Goal: Communication & Community: Answer question/provide support

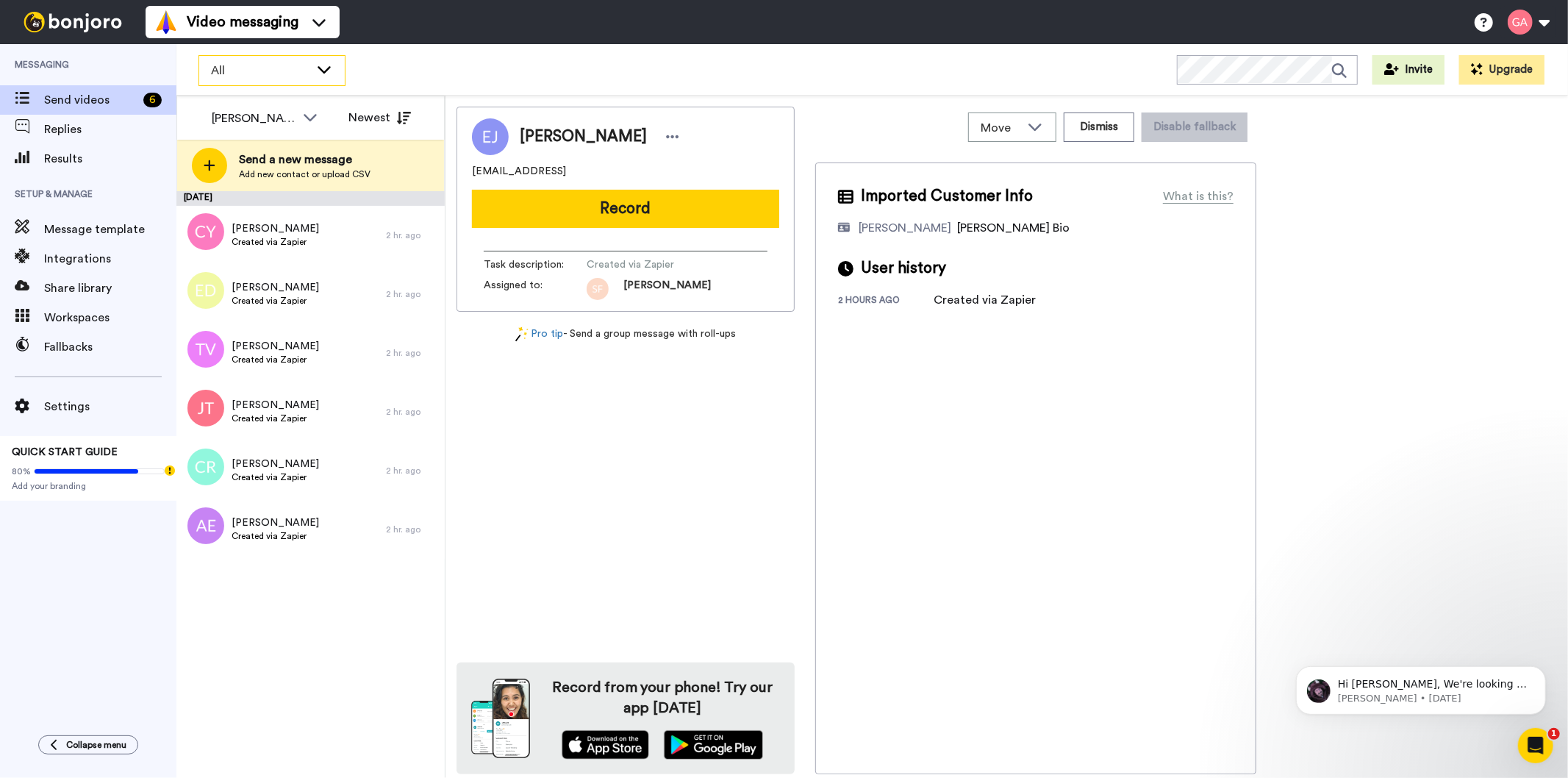
click at [229, 73] on span "All" at bounding box center [260, 71] width 99 height 17
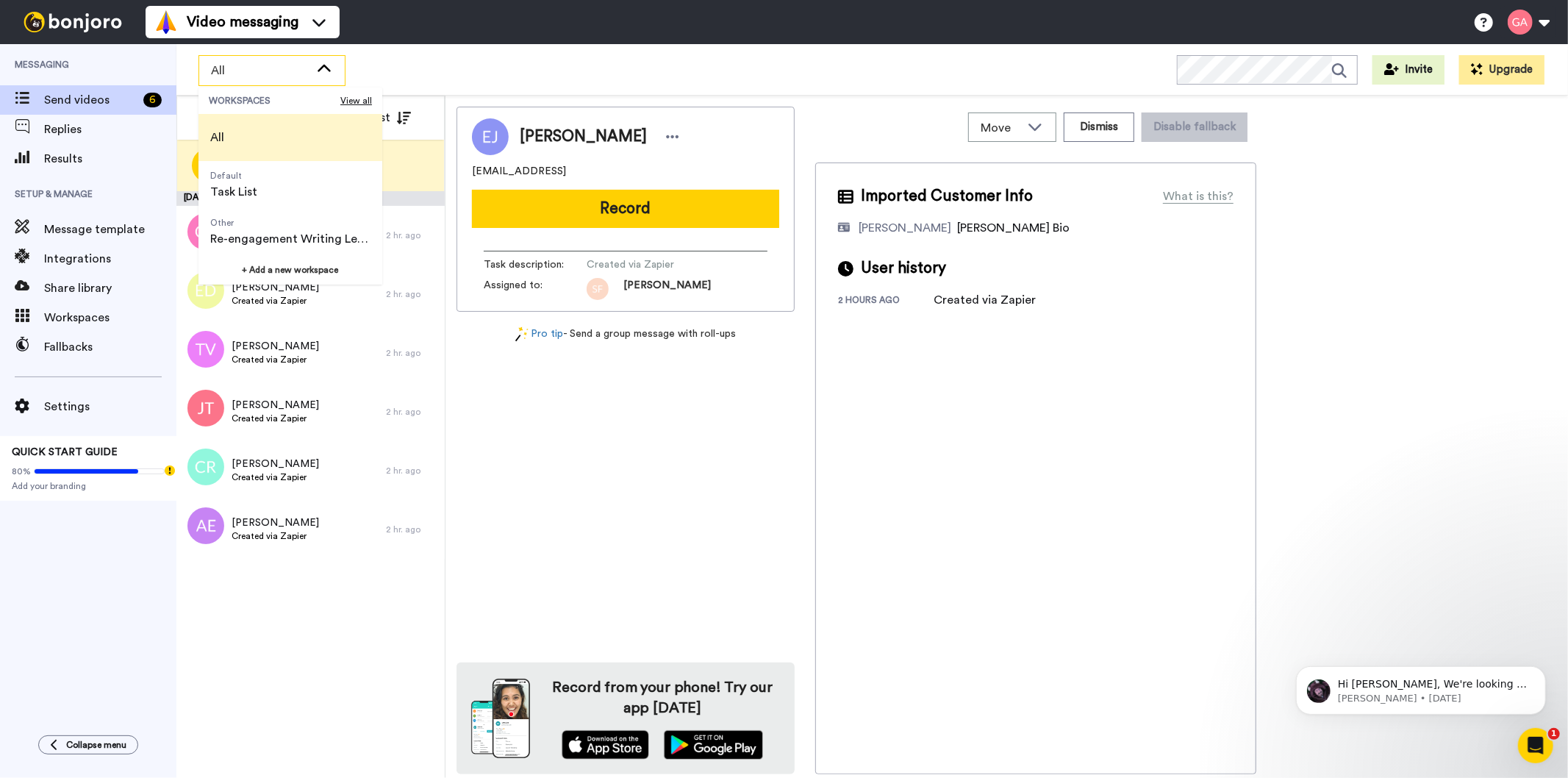
click at [248, 136] on li "All" at bounding box center [290, 137] width 184 height 47
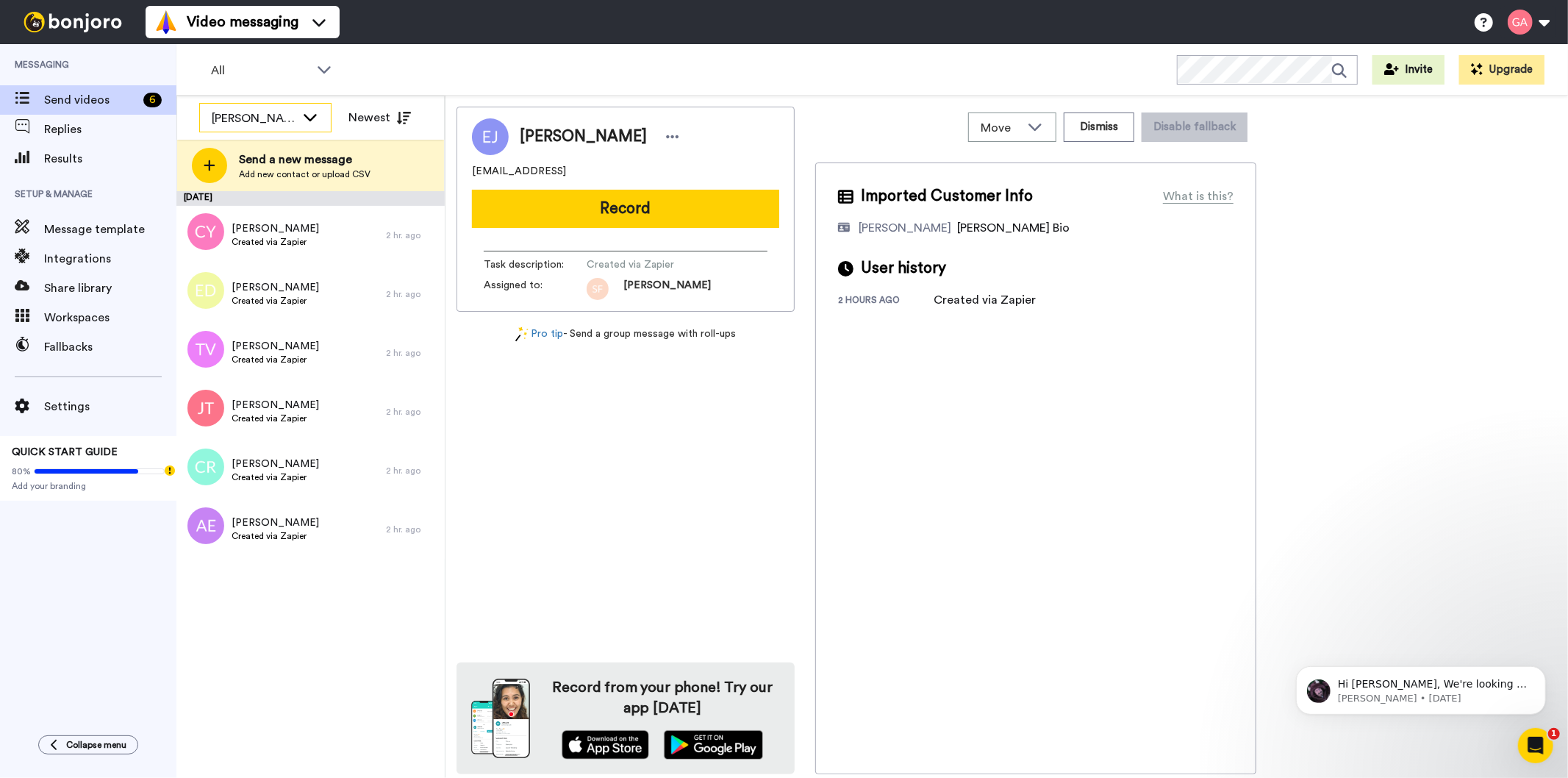
click at [252, 122] on div "[PERSON_NAME]" at bounding box center [253, 118] width 84 height 17
click at [246, 152] on span "All members" at bounding box center [237, 150] width 75 height 14
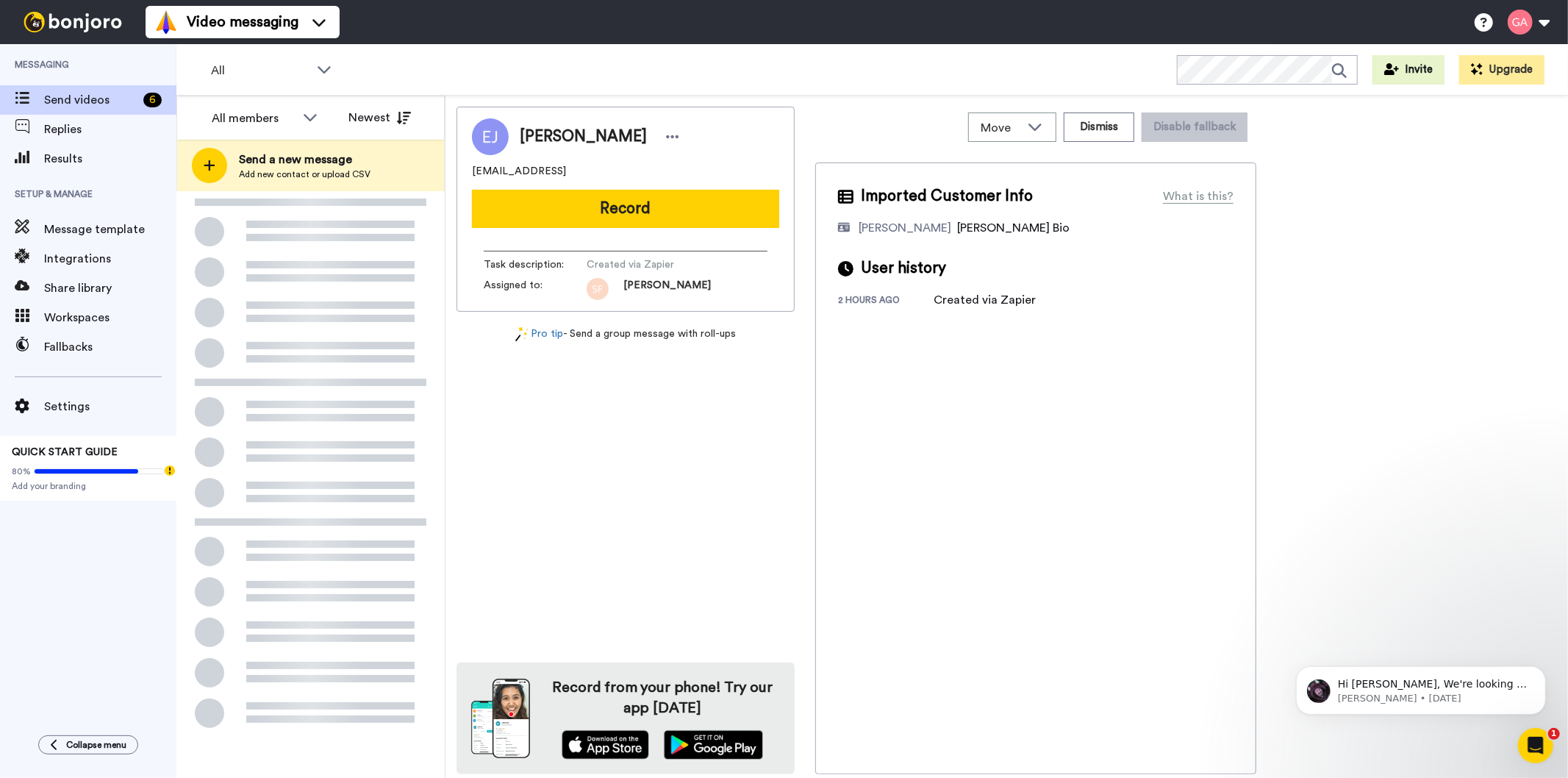
click at [0, 719] on div "Messaging Send videos 6 Replies Results Setup & Manage Message template Integra…" at bounding box center [88, 383] width 177 height 677
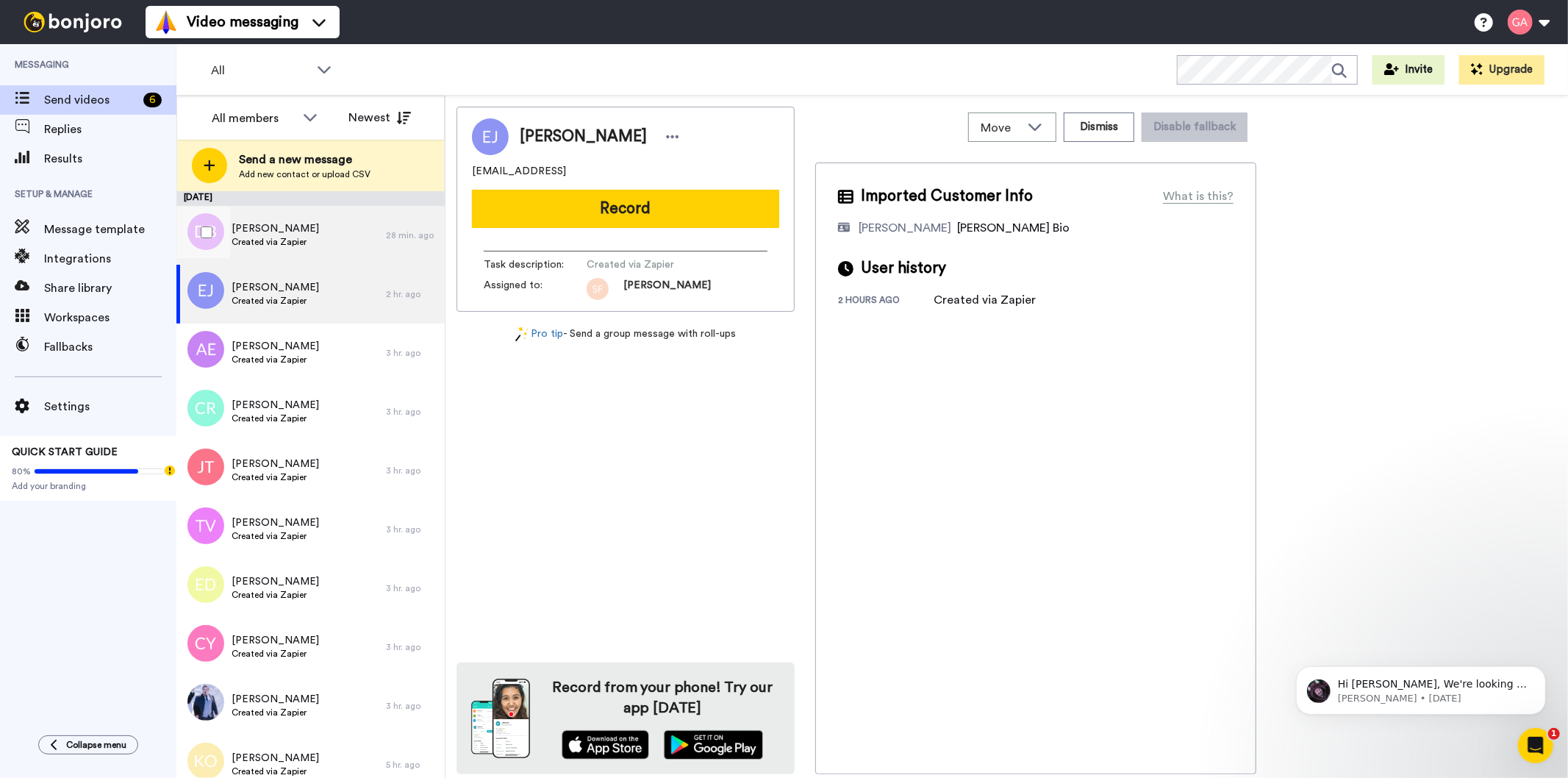
click at [263, 226] on span "[PERSON_NAME]" at bounding box center [276, 228] width 88 height 14
click at [269, 300] on span "Created via Zapier" at bounding box center [276, 301] width 88 height 12
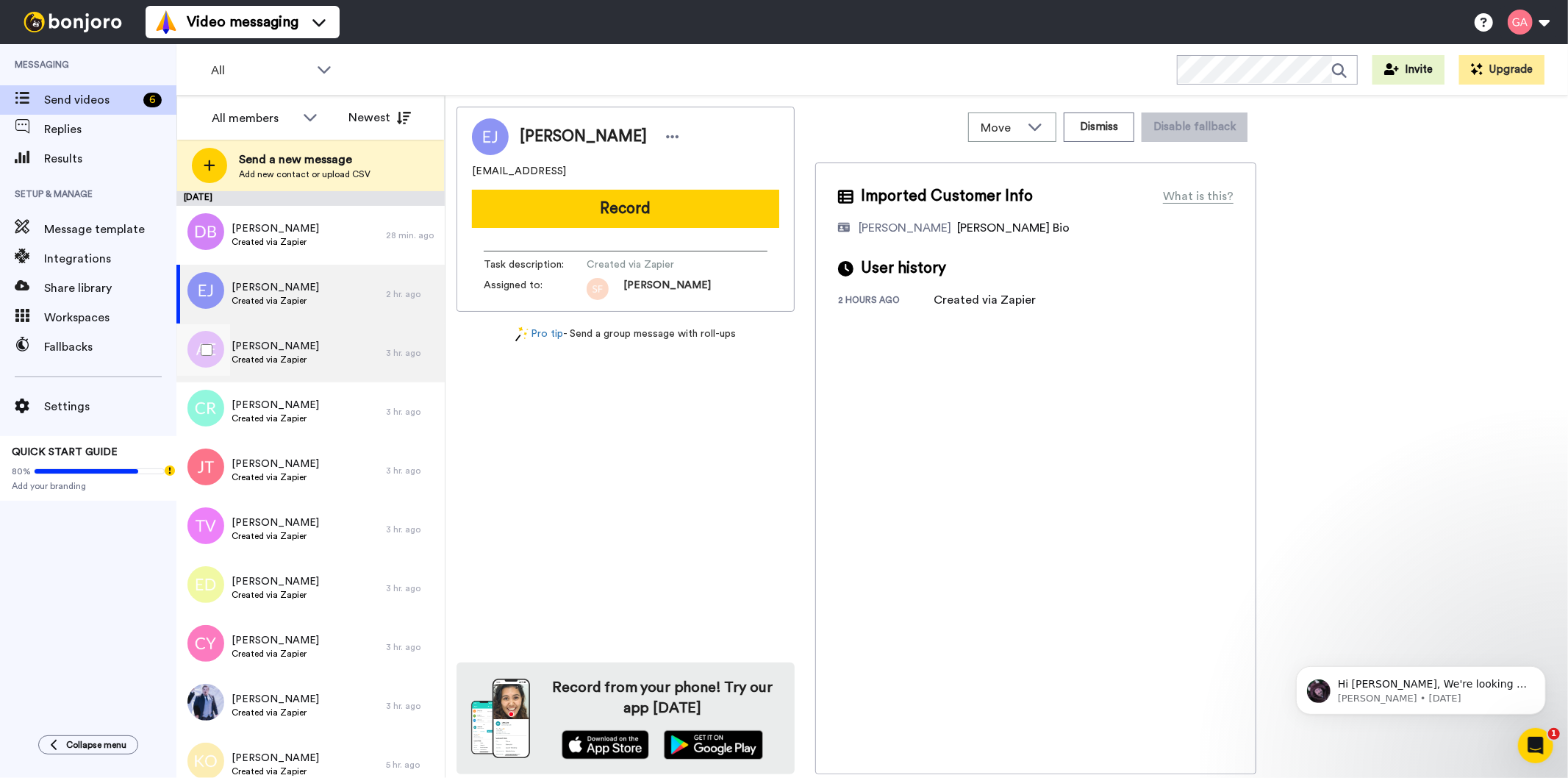
click at [268, 358] on span "Created via Zapier" at bounding box center [276, 360] width 88 height 12
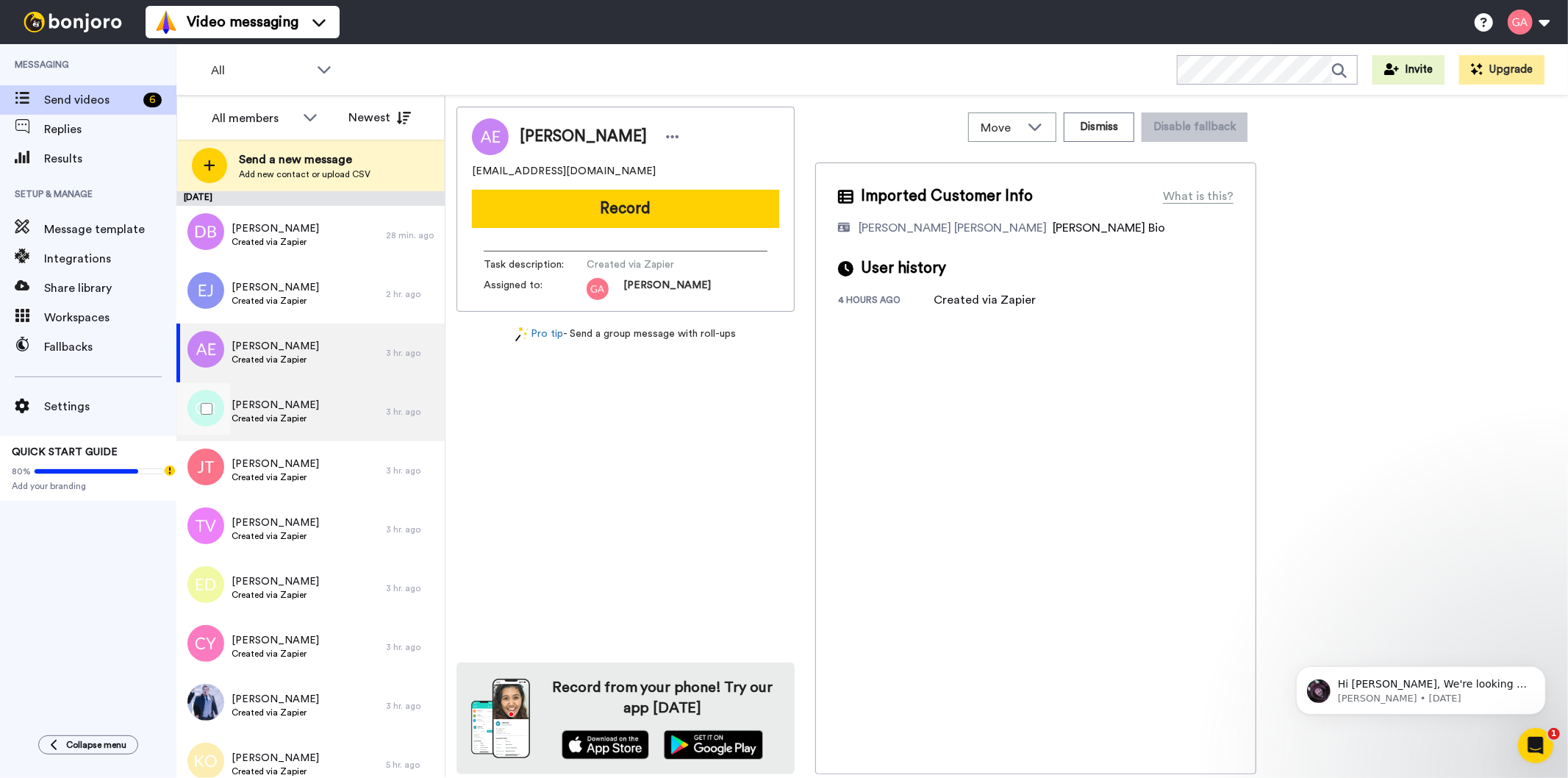
click at [272, 413] on span "Created via Zapier" at bounding box center [276, 418] width 88 height 12
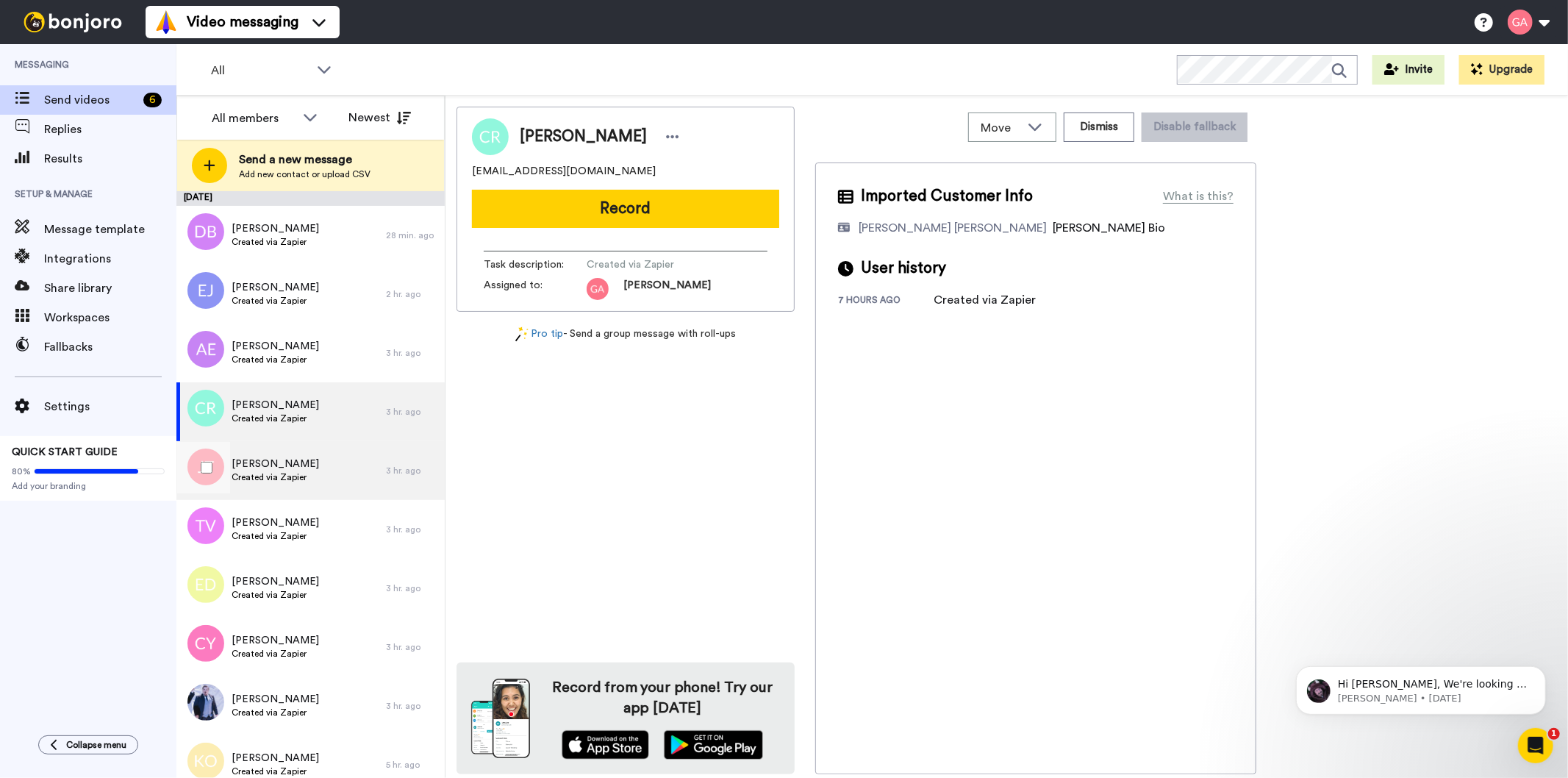
click at [266, 476] on span "Created via Zapier" at bounding box center [276, 477] width 88 height 12
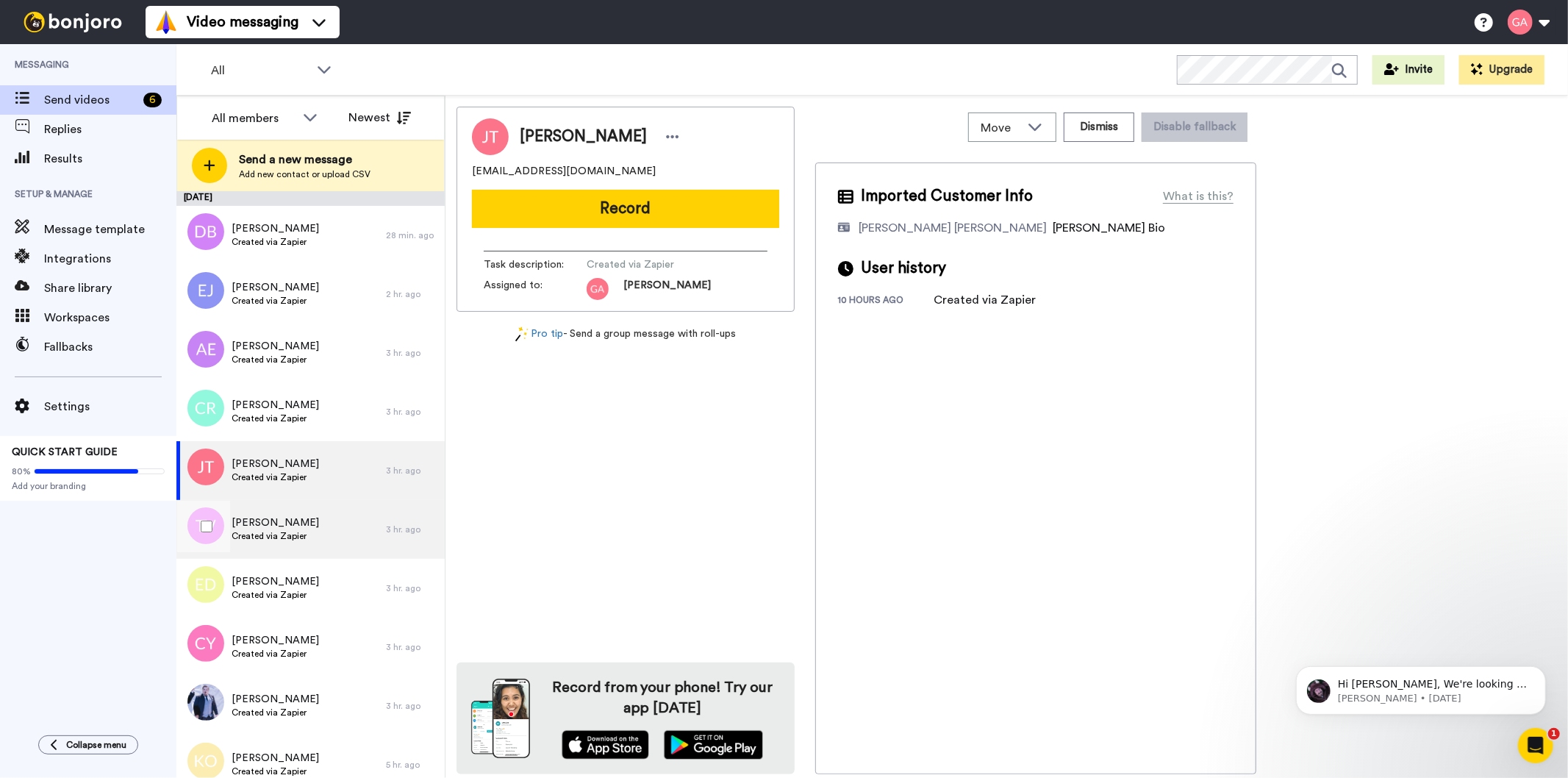
click at [261, 539] on span "Created via Zapier" at bounding box center [276, 535] width 88 height 12
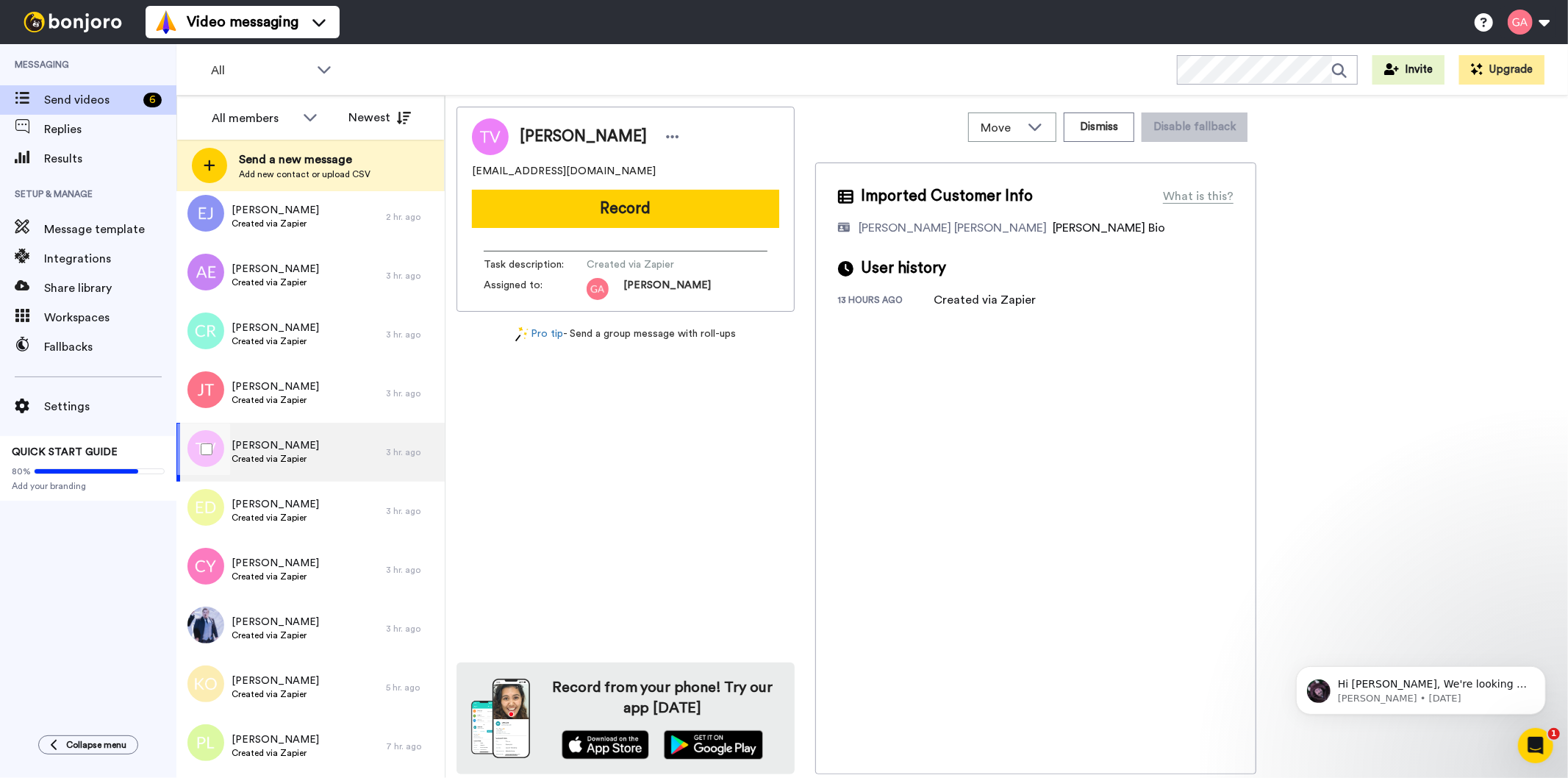
scroll to position [163, 0]
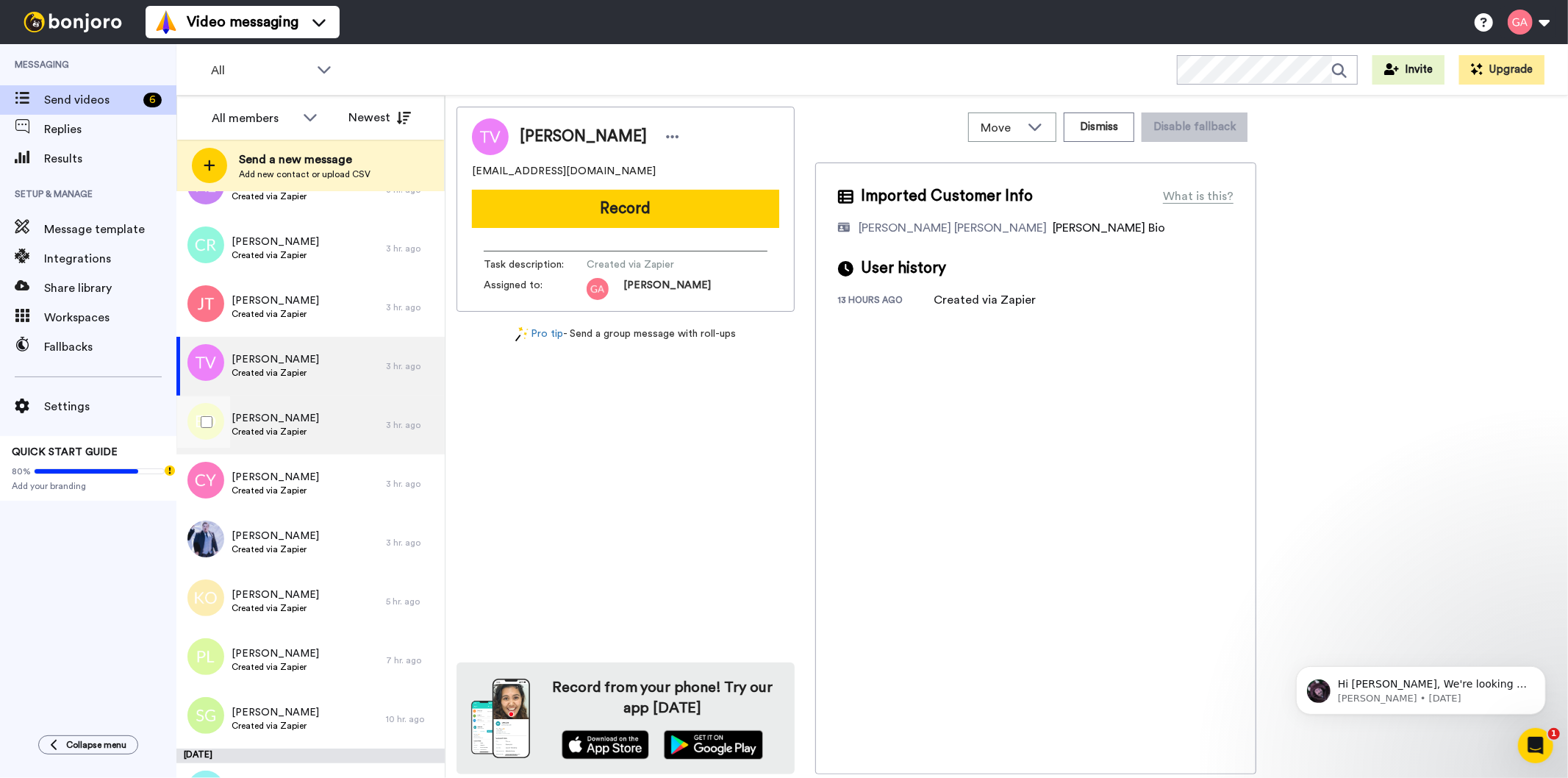
click at [298, 437] on span "Created via Zapier" at bounding box center [276, 431] width 88 height 12
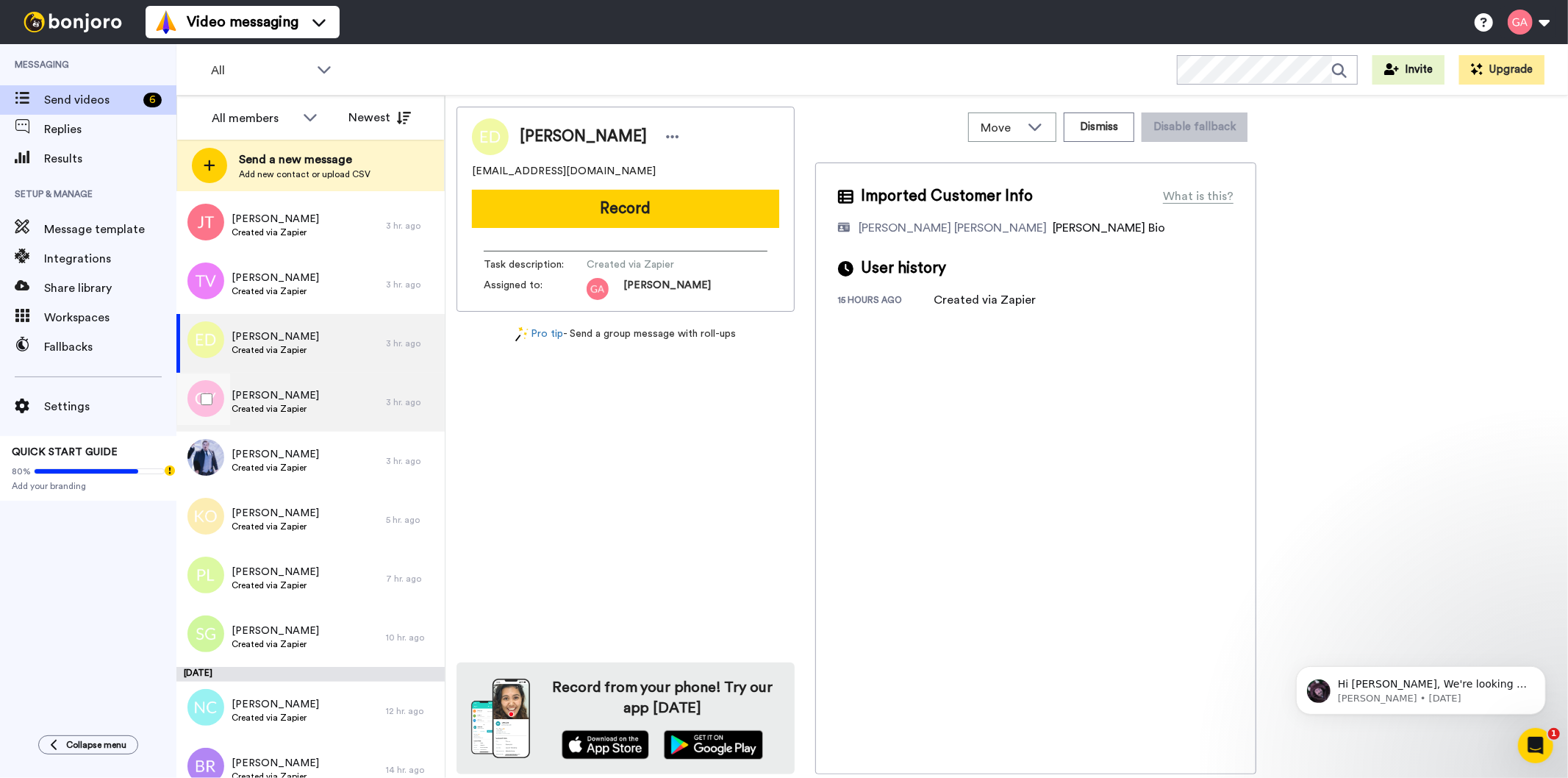
click at [300, 380] on div "Corine Young Created via Zapier" at bounding box center [281, 402] width 210 height 59
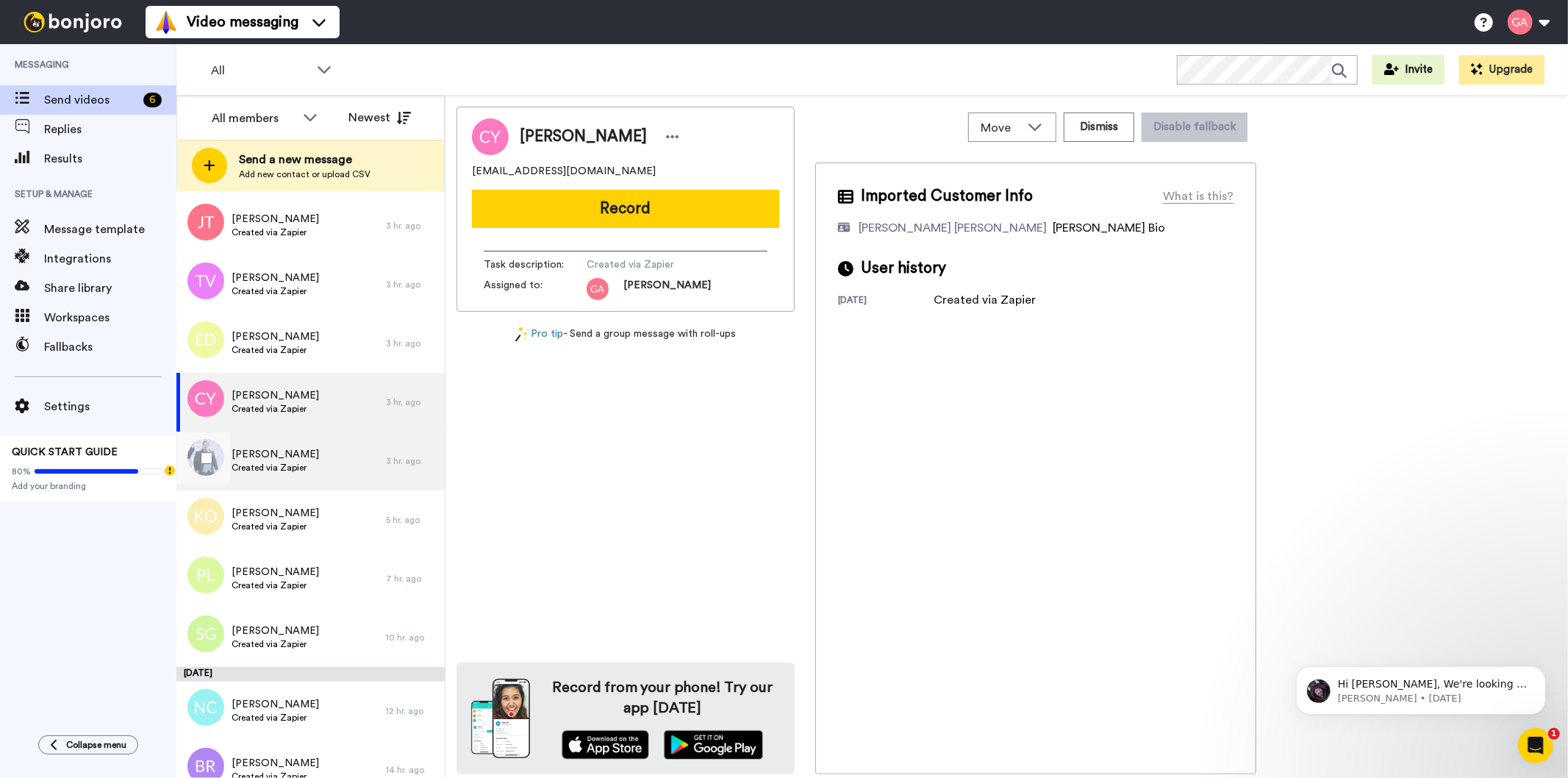
click at [290, 467] on span "Created via Zapier" at bounding box center [276, 468] width 88 height 12
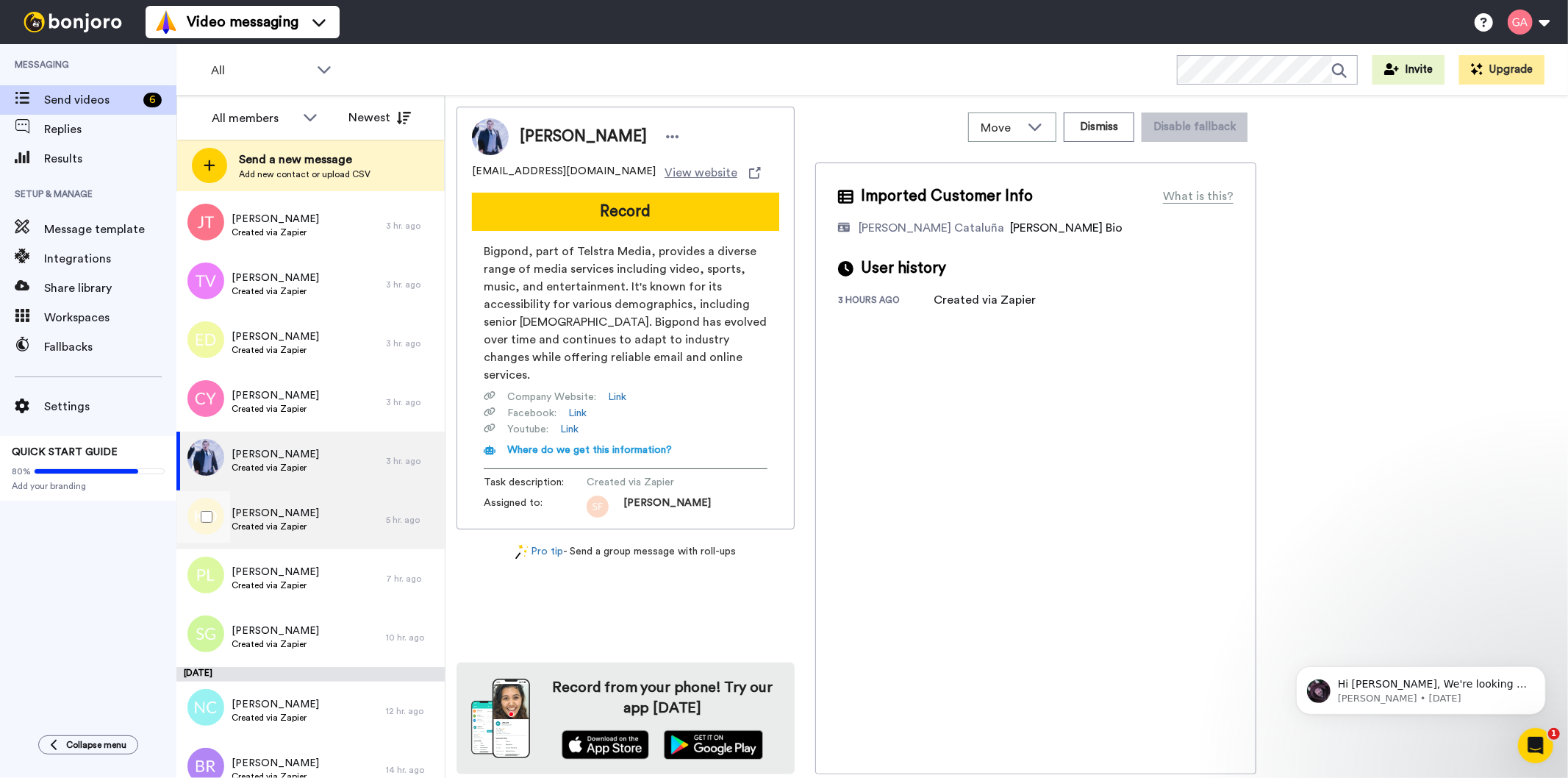
click at [280, 528] on span "Created via Zapier" at bounding box center [276, 527] width 88 height 12
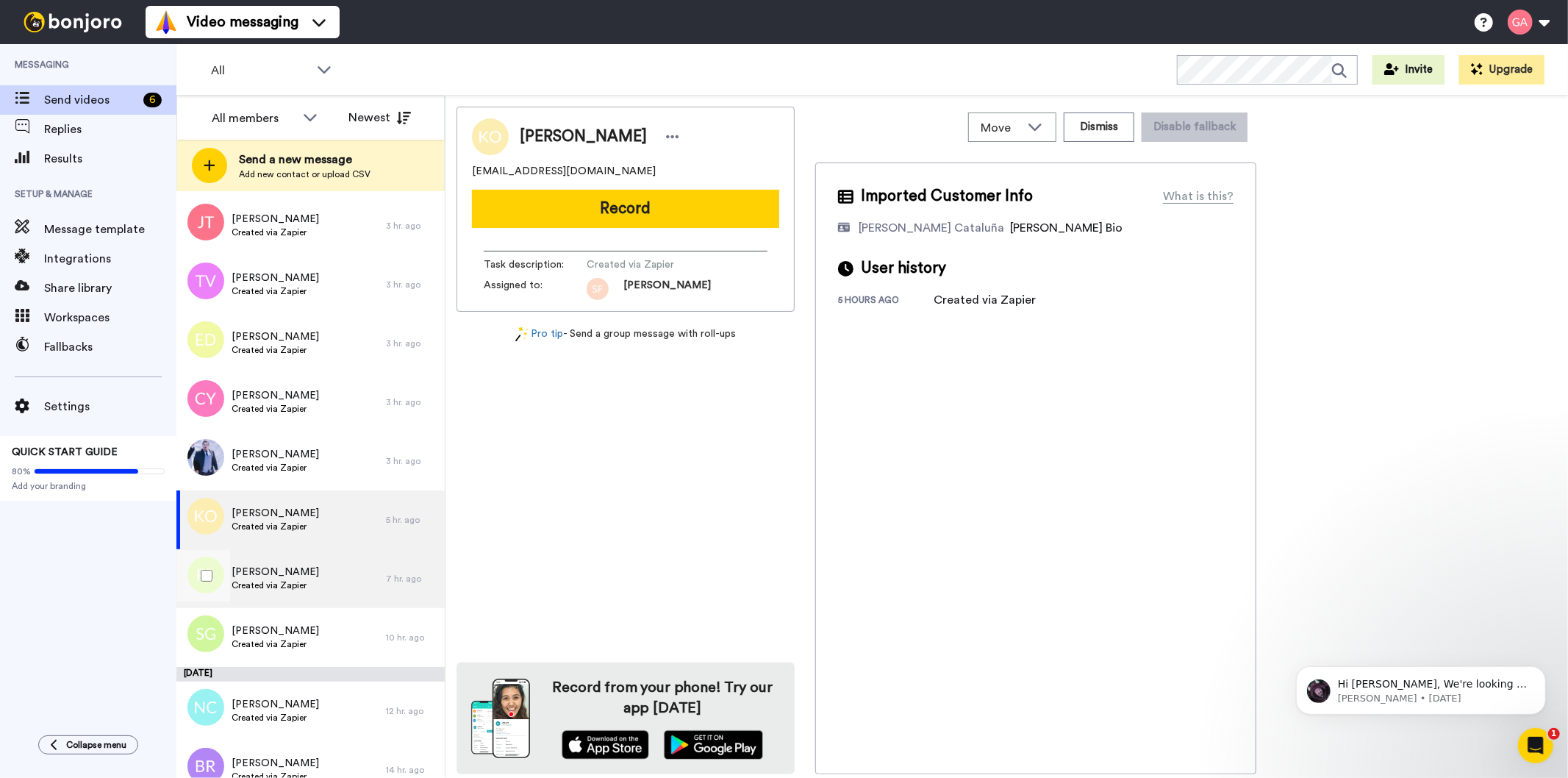
click at [267, 569] on span "[PERSON_NAME]" at bounding box center [276, 571] width 88 height 14
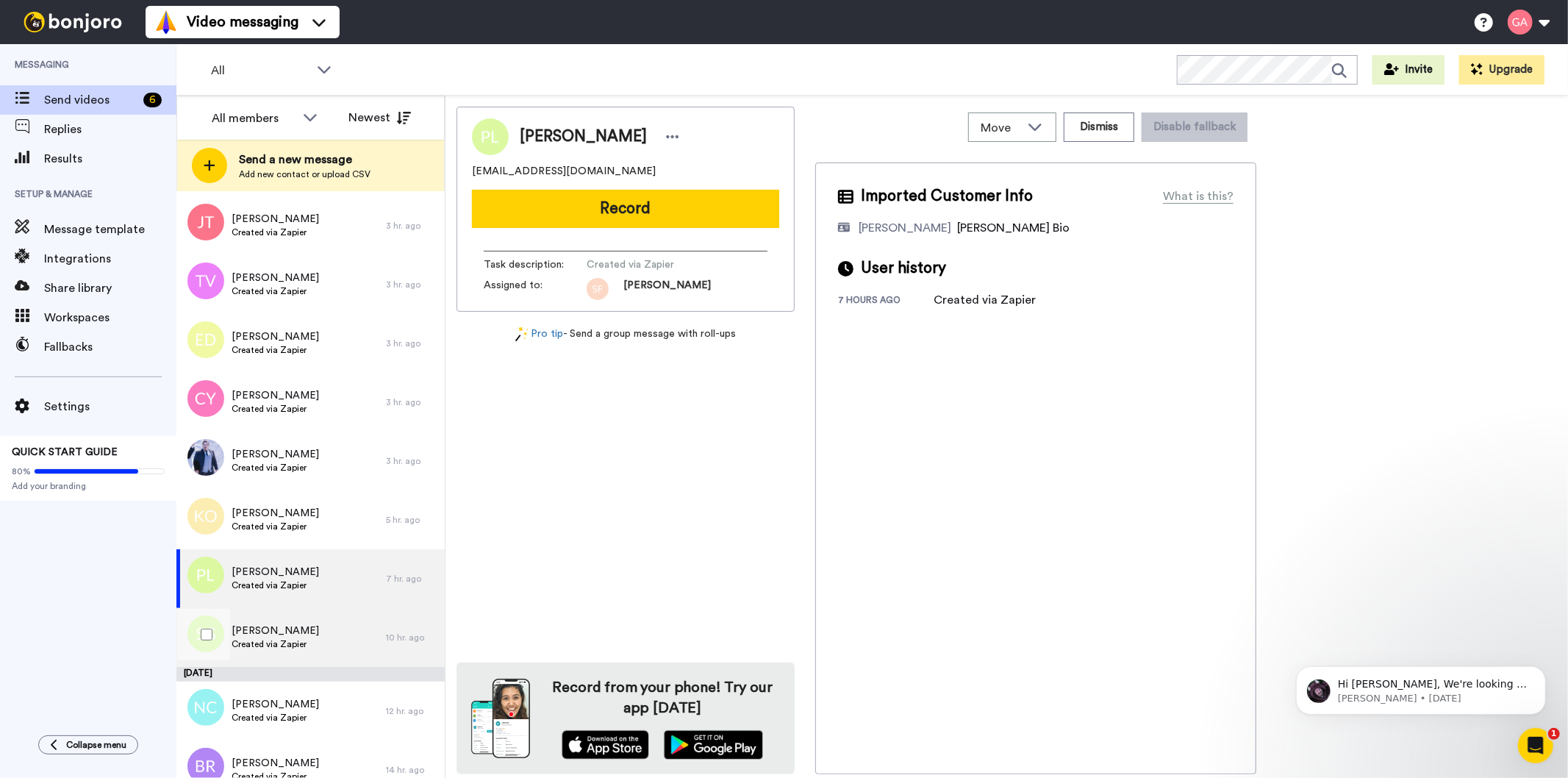
click at [254, 623] on span "[PERSON_NAME]" at bounding box center [276, 630] width 88 height 14
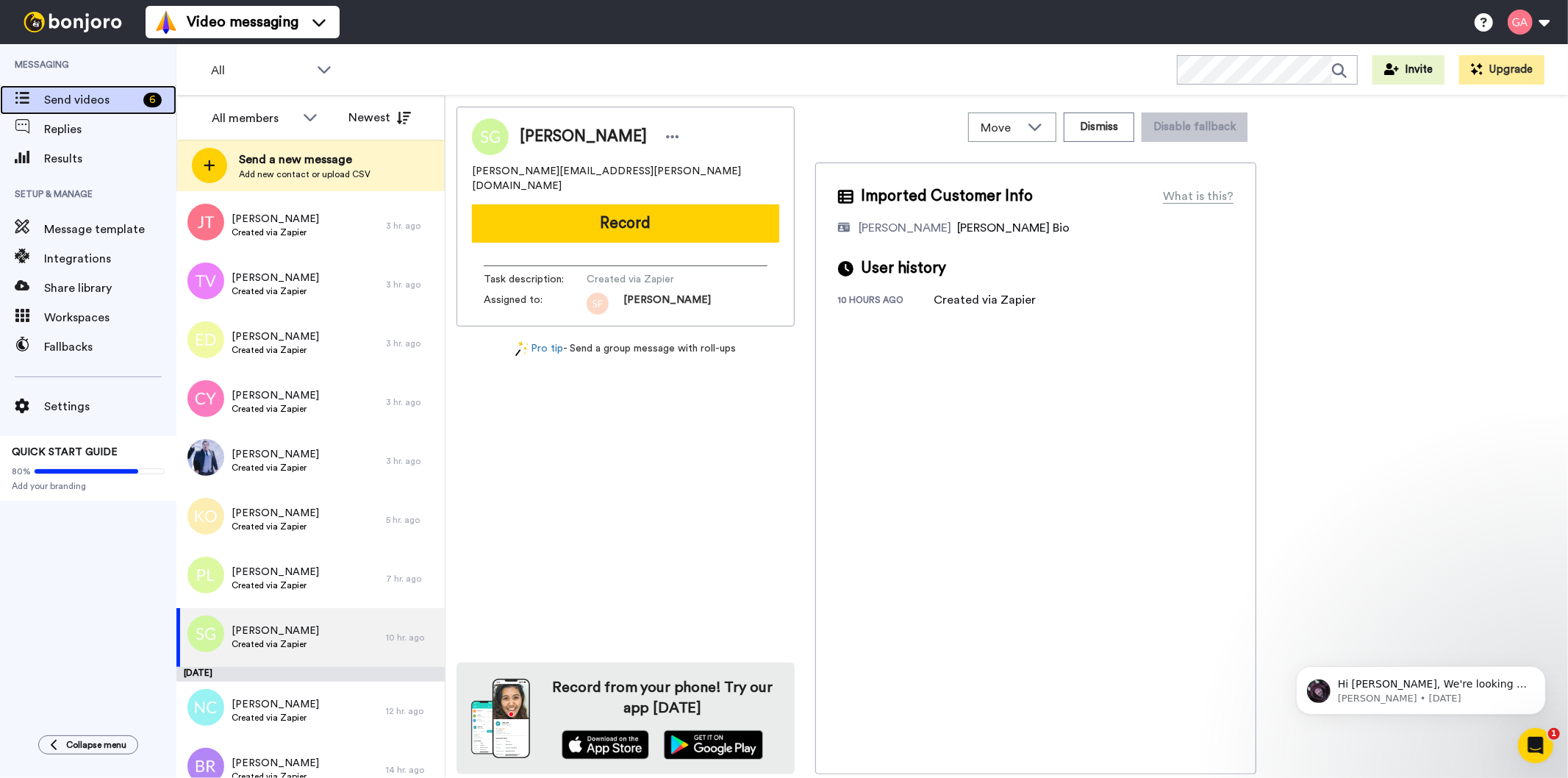
click at [89, 111] on div "Send videos 6" at bounding box center [88, 100] width 177 height 29
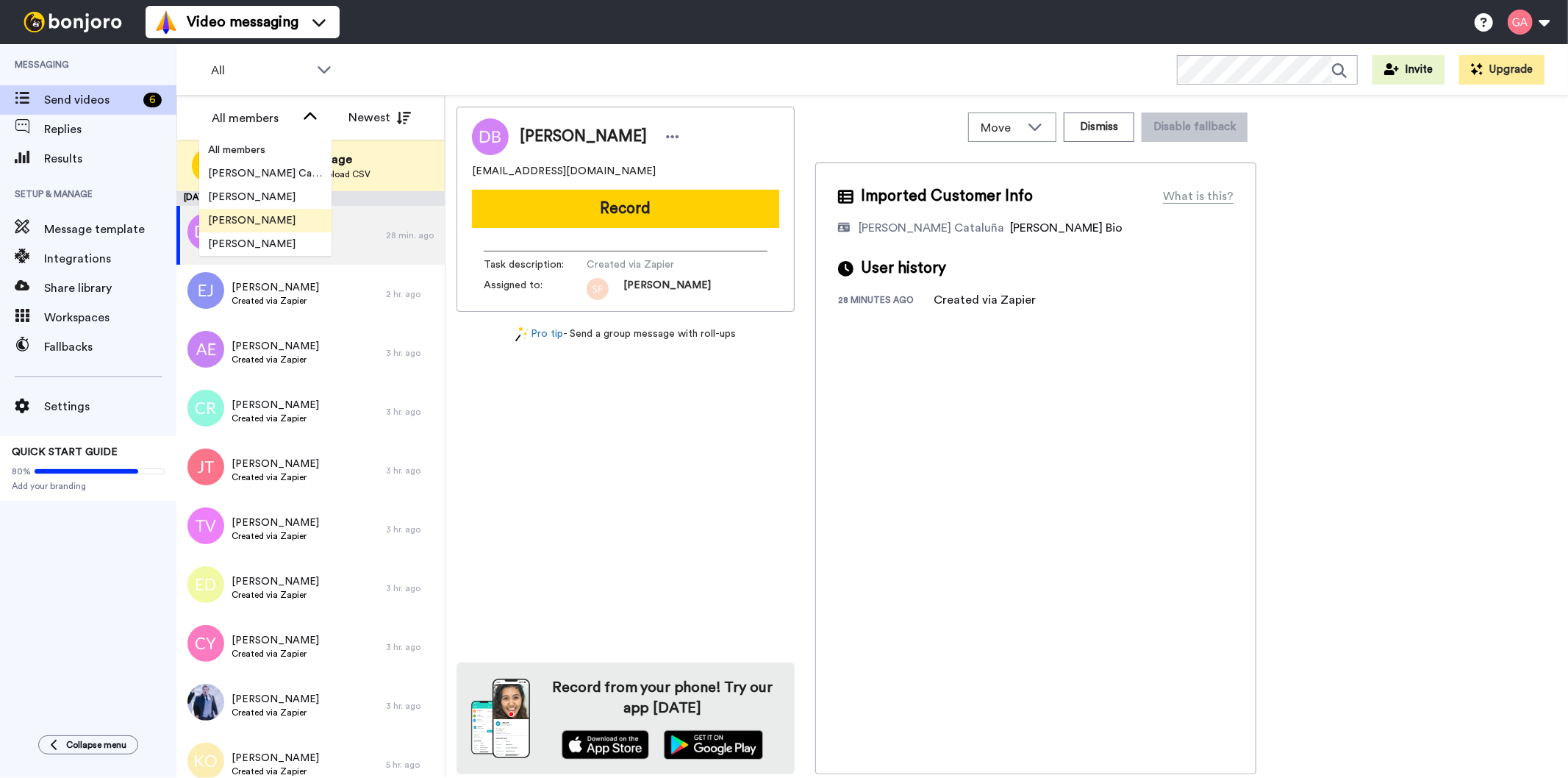
click at [254, 216] on span "[PERSON_NAME]" at bounding box center [251, 220] width 105 height 14
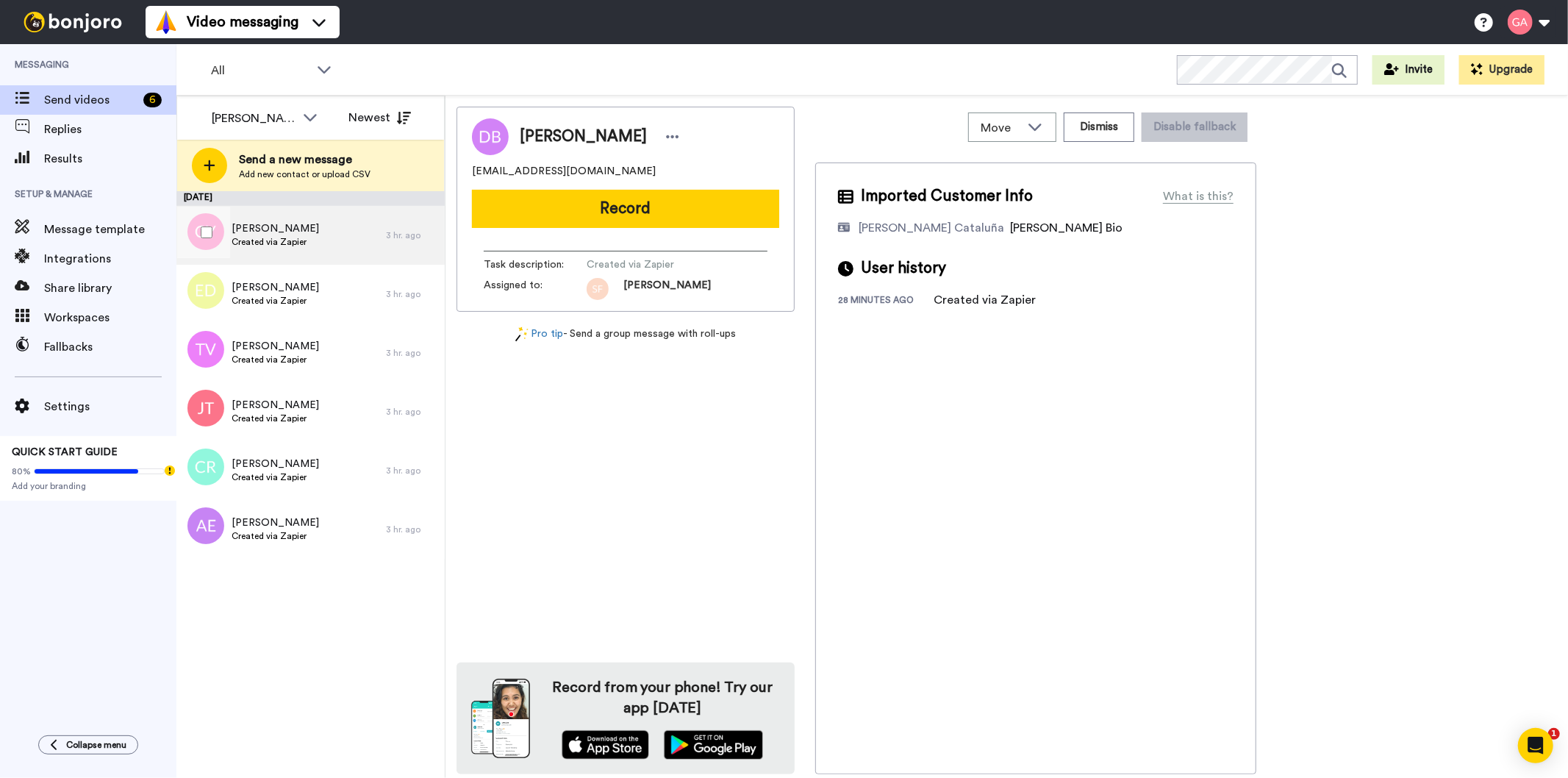
click at [329, 255] on div "[PERSON_NAME] Created via Zapier" at bounding box center [281, 235] width 210 height 59
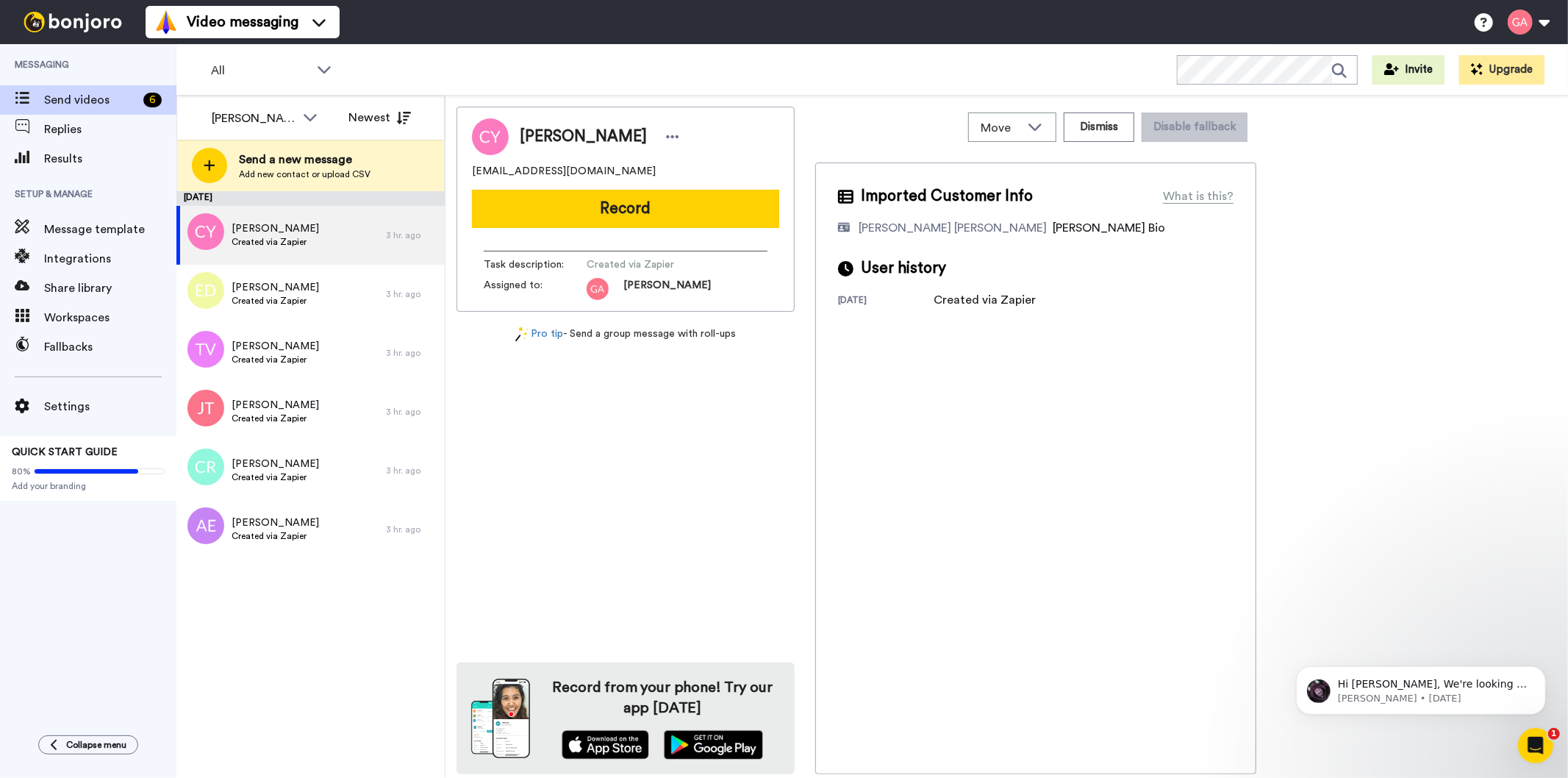
click at [1075, 444] on div "Imported Customer Info What is this? Gilda De Varon Amante Bonjoro Assignee Bio…" at bounding box center [1036, 468] width 441 height 612
click at [1101, 118] on button "Dismiss" at bounding box center [1099, 127] width 71 height 29
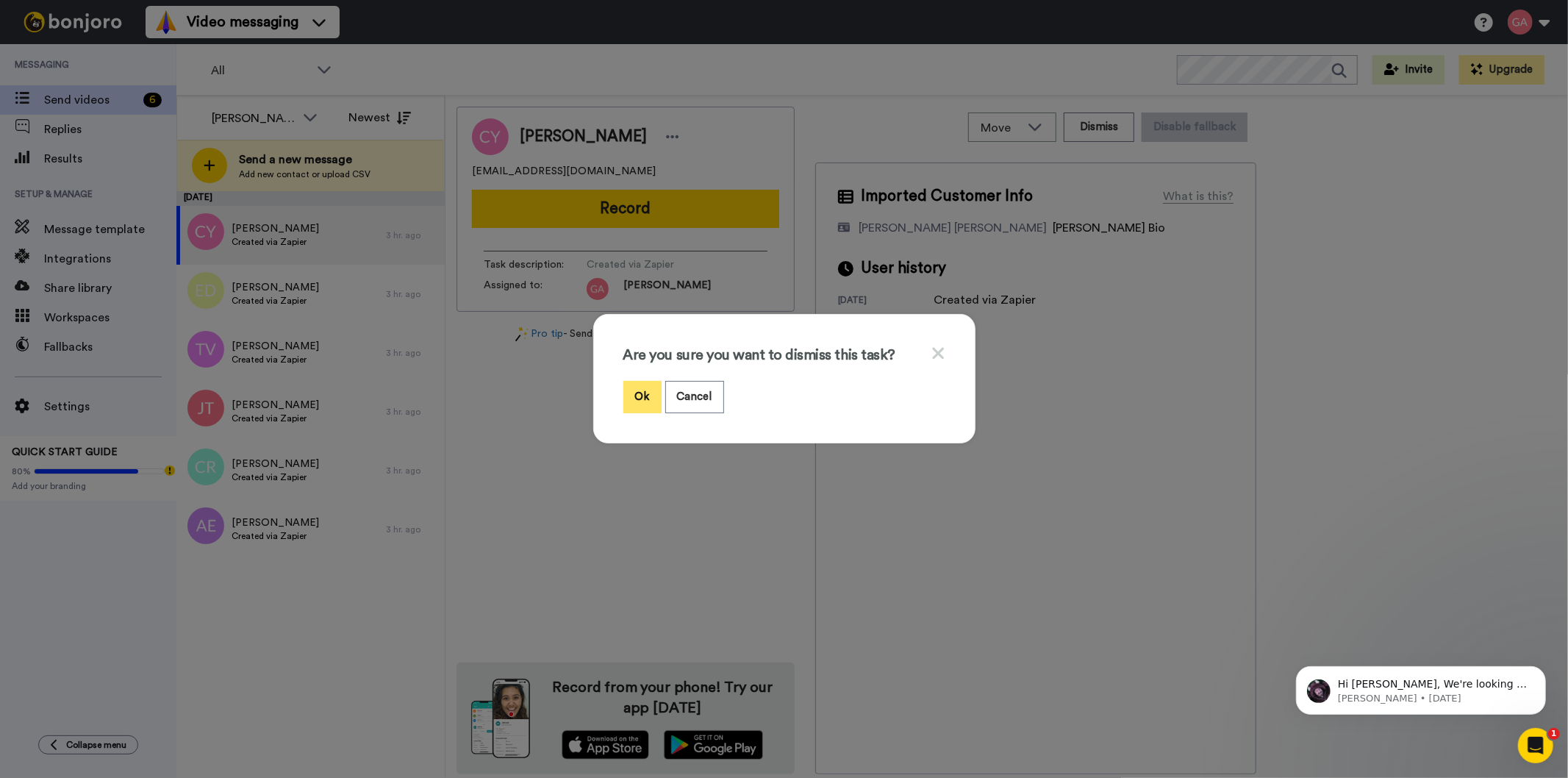
click at [624, 399] on button "Ok" at bounding box center [643, 396] width 39 height 32
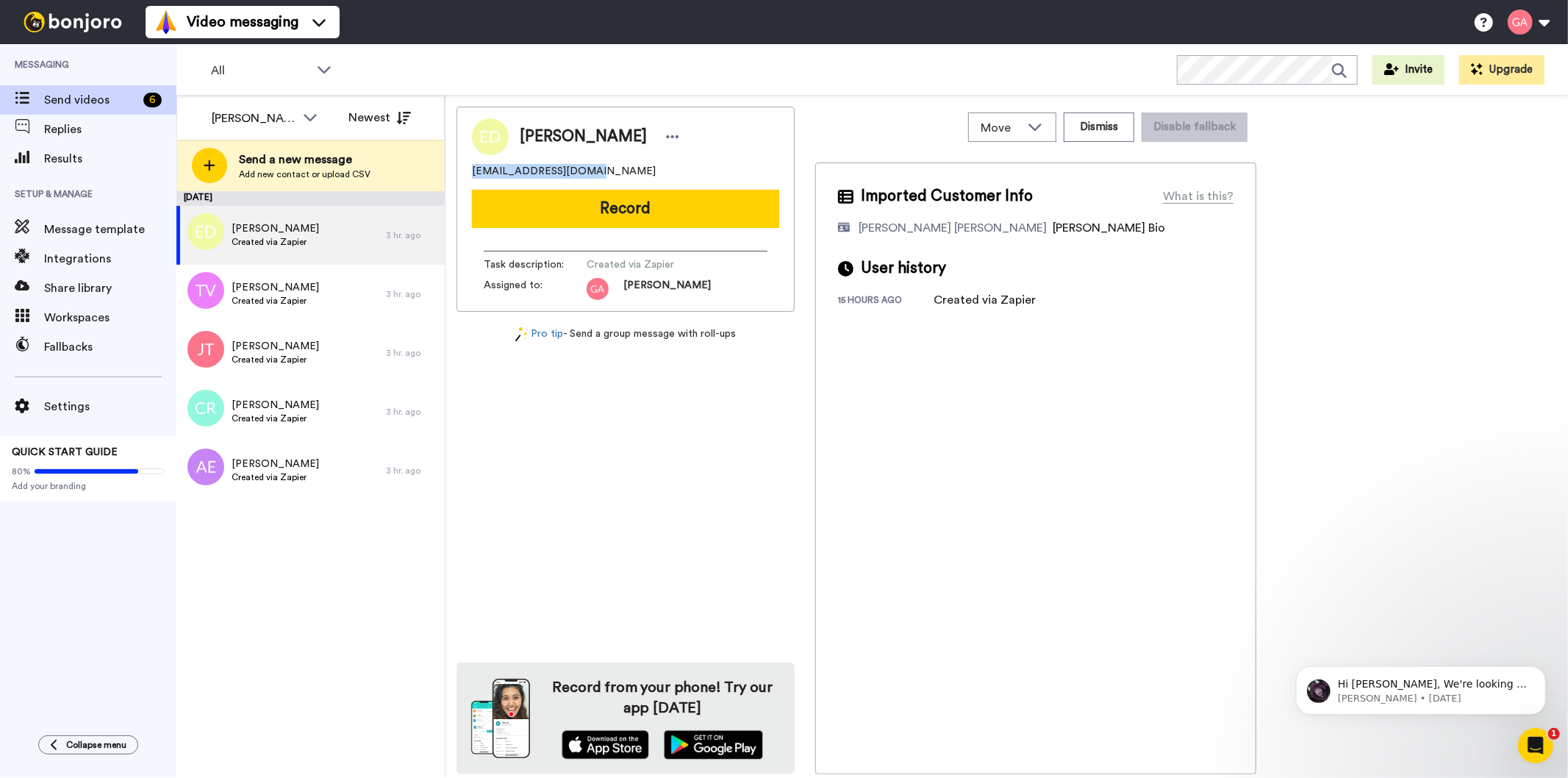
drag, startPoint x: 606, startPoint y: 173, endPoint x: 461, endPoint y: 167, distance: 145.1
click at [461, 167] on div "Evangeline Davis geline43.ed@gmail.com Record Task description : Created via Za…" at bounding box center [625, 209] width 338 height 205
copy span "[EMAIL_ADDRESS][DOMAIN_NAME]"
click at [573, 134] on span "[PERSON_NAME]" at bounding box center [584, 136] width 128 height 22
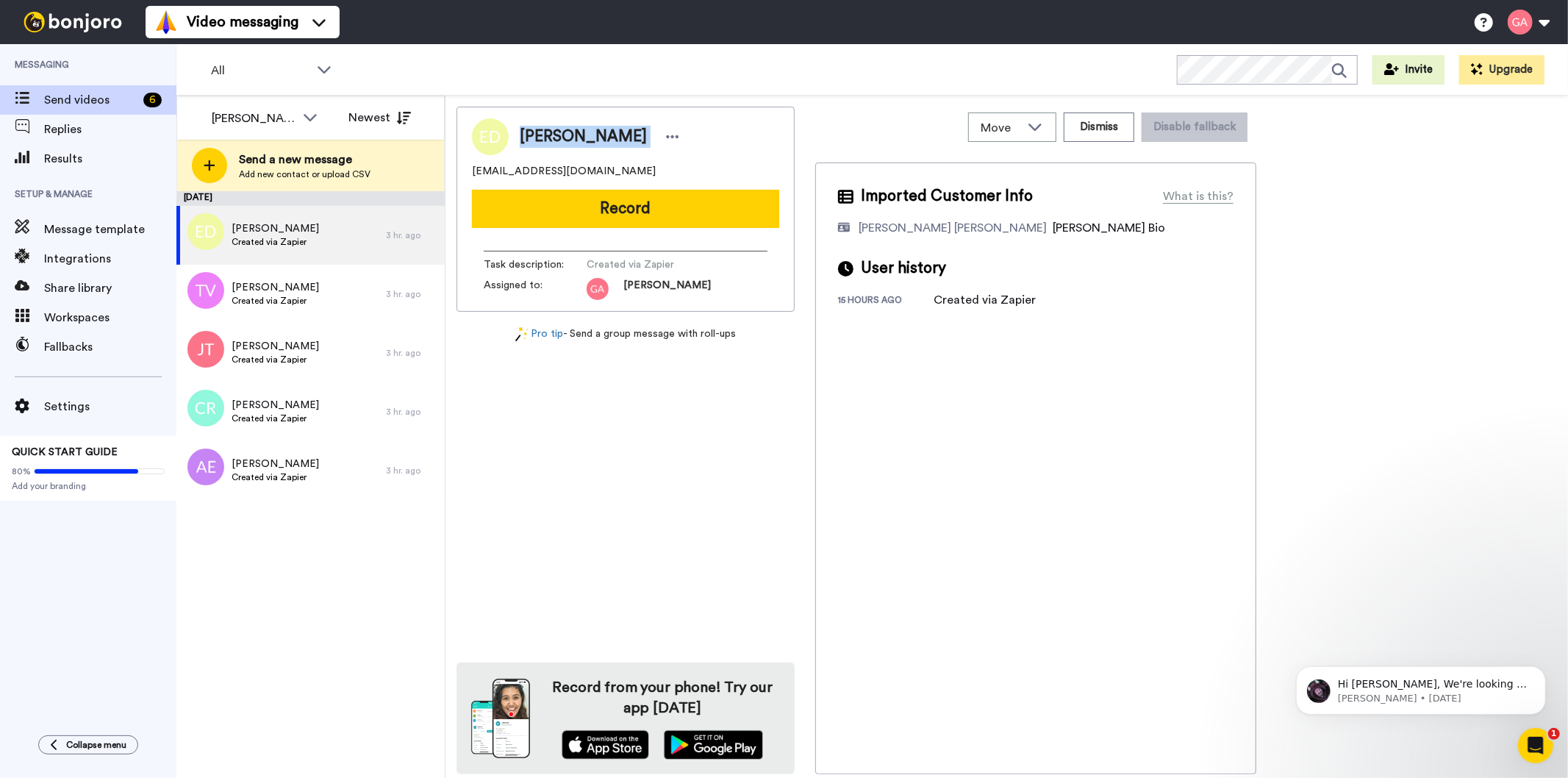
click at [573, 134] on span "[PERSON_NAME]" at bounding box center [584, 136] width 128 height 22
copy div "[PERSON_NAME]"
click at [1094, 136] on button "Dismiss" at bounding box center [1099, 127] width 71 height 29
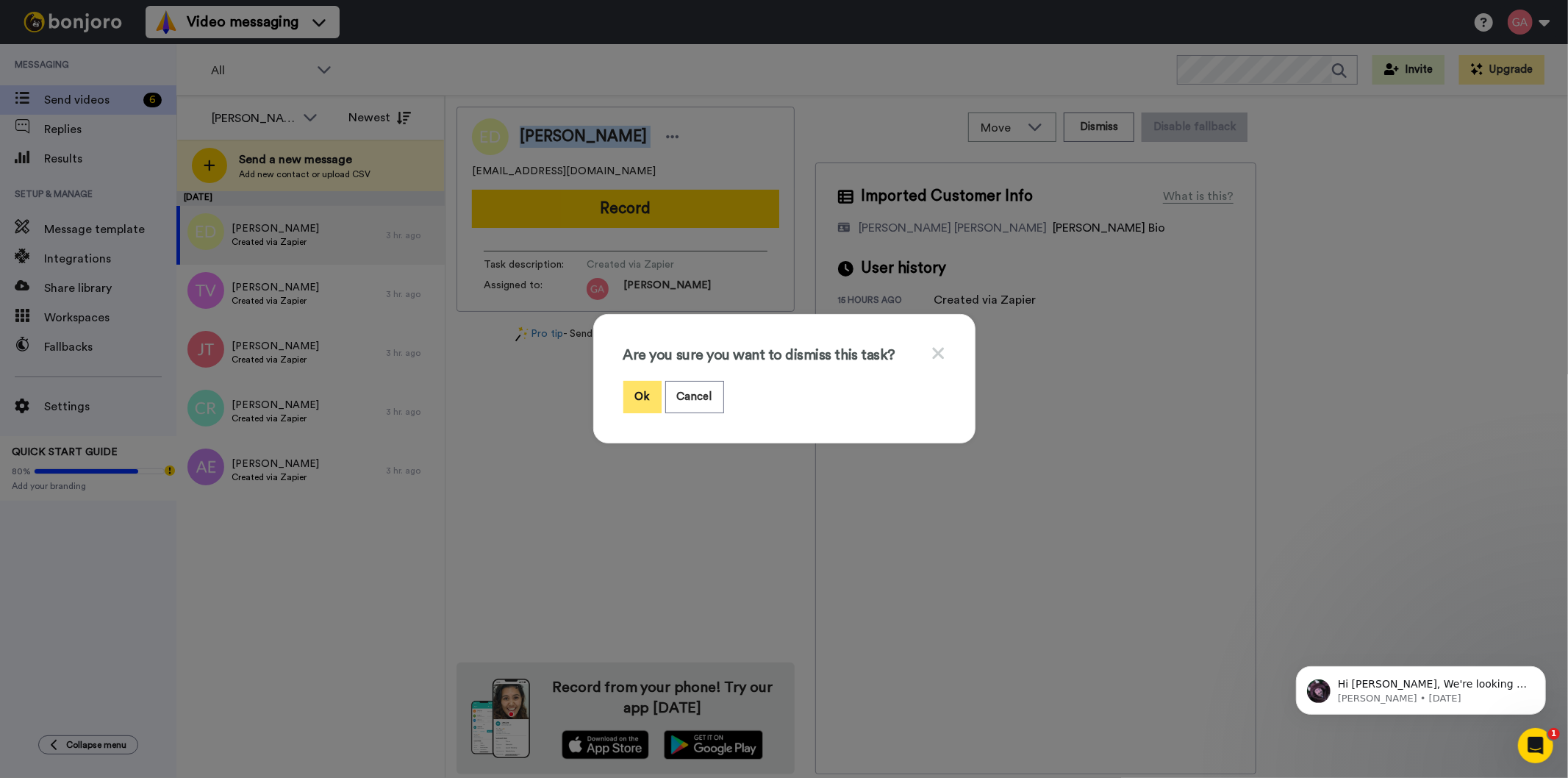
click at [646, 390] on button "Ok" at bounding box center [643, 396] width 39 height 32
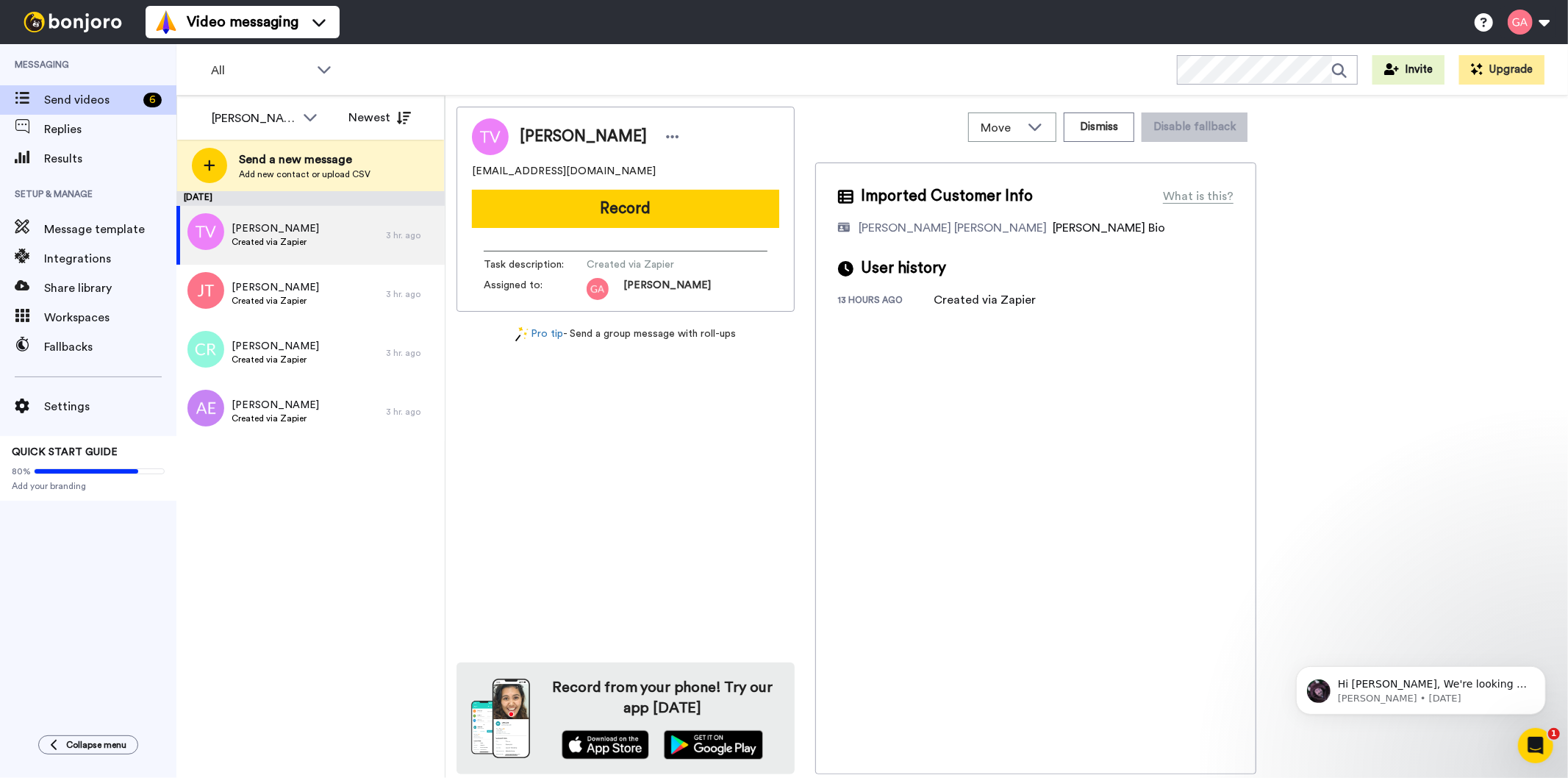
click at [555, 121] on div "Tracy Volkert" at bounding box center [625, 136] width 307 height 37
click at [555, 130] on span "Tracy Volkert" at bounding box center [584, 136] width 128 height 22
copy div "Tracy Volkert"
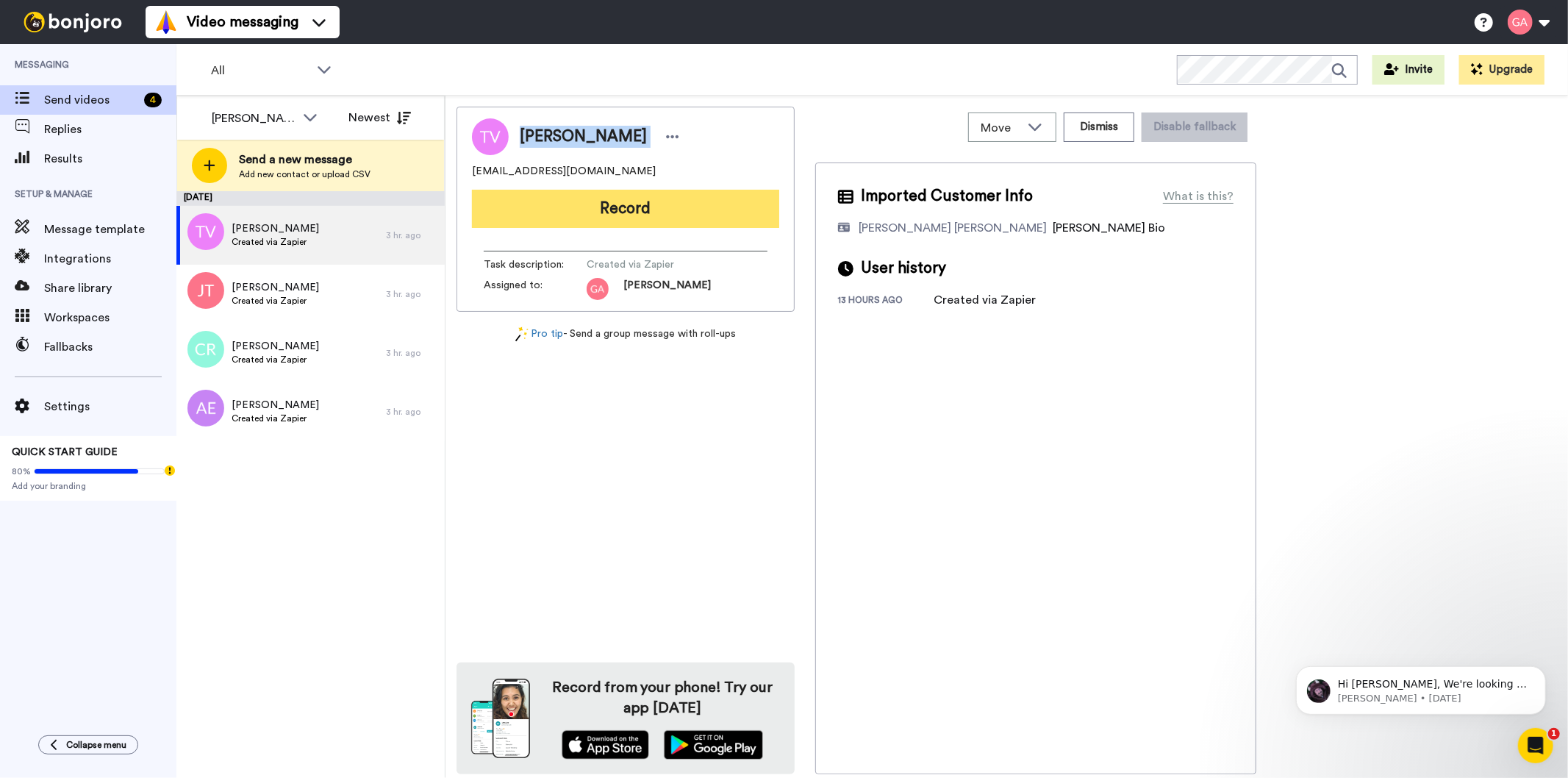
click at [714, 209] on button "Record" at bounding box center [625, 209] width 307 height 39
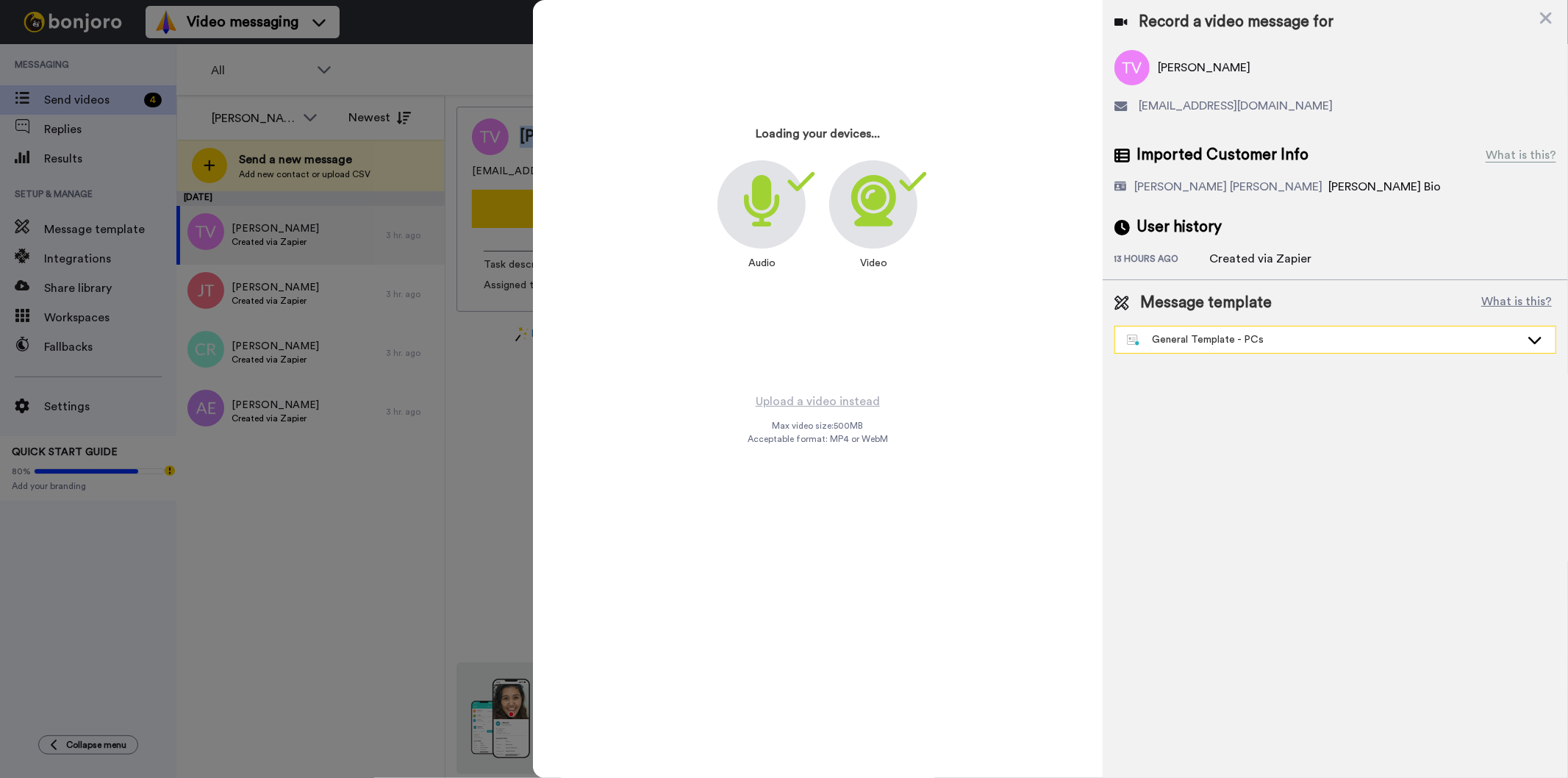
click at [1224, 339] on div "General Template - PCs" at bounding box center [1323, 339] width 393 height 14
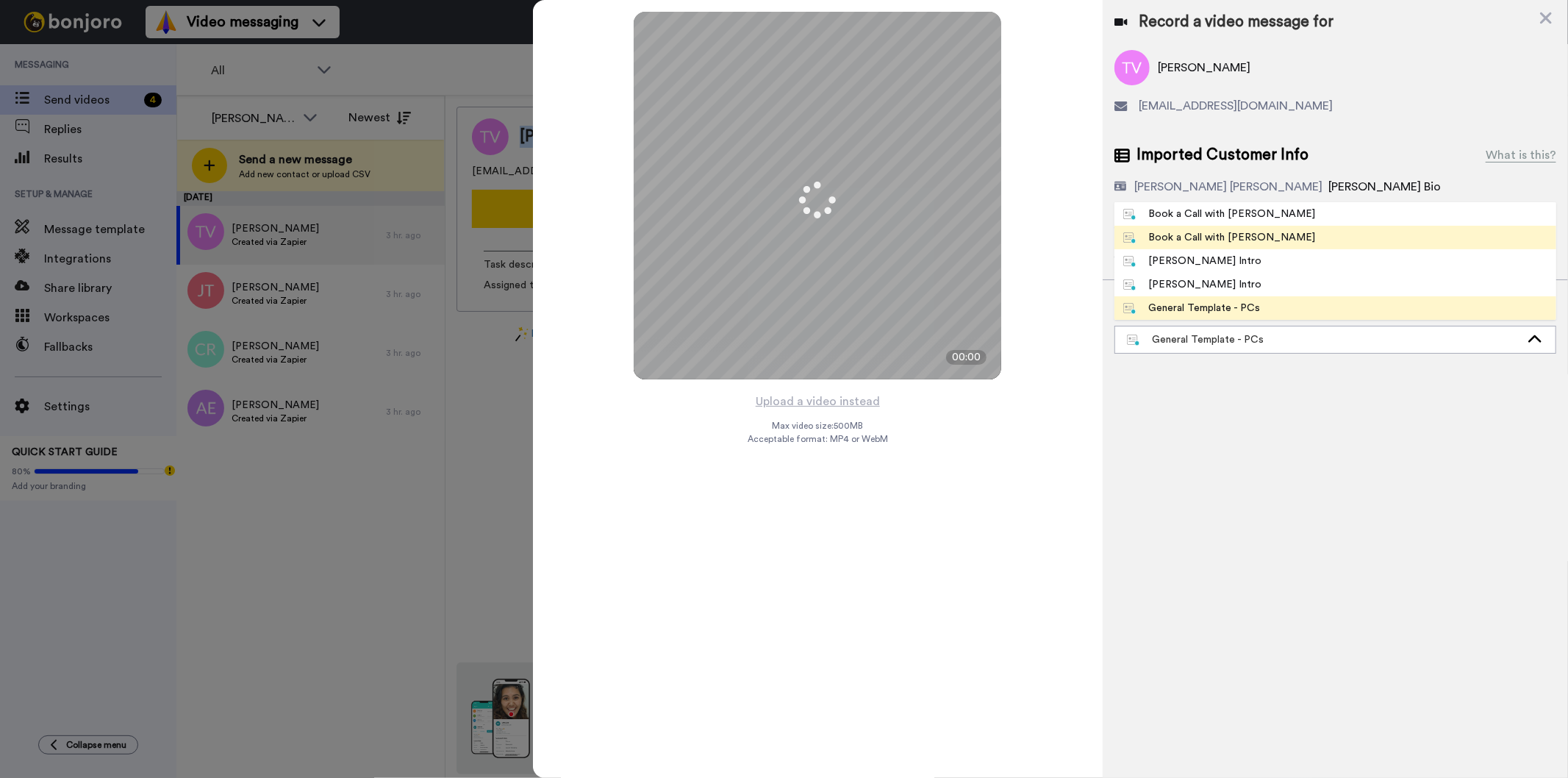
click at [1226, 230] on div "Book a Call with Gilda" at bounding box center [1219, 237] width 192 height 14
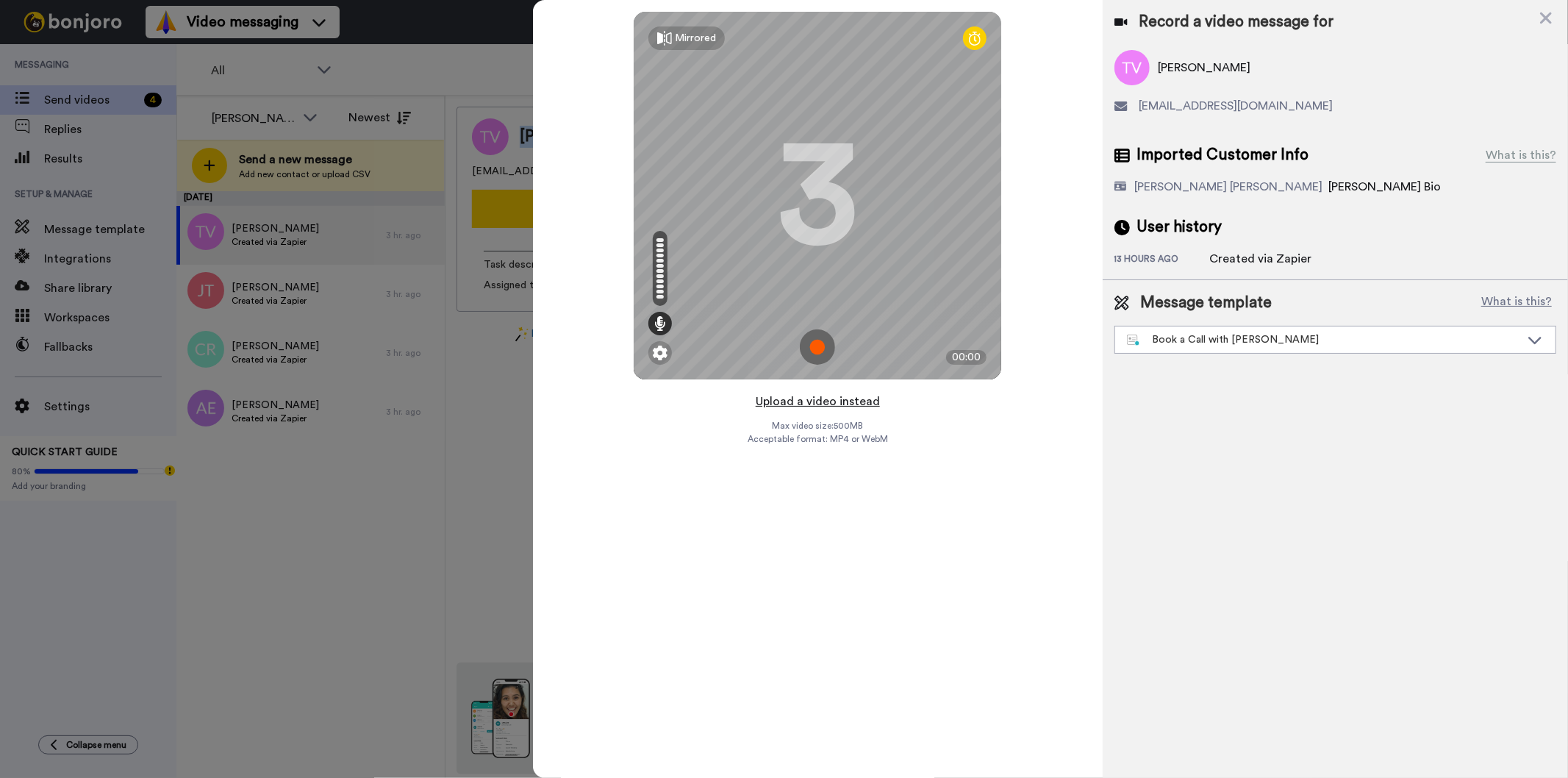
click at [806, 401] on button "Upload a video instead" at bounding box center [818, 401] width 133 height 19
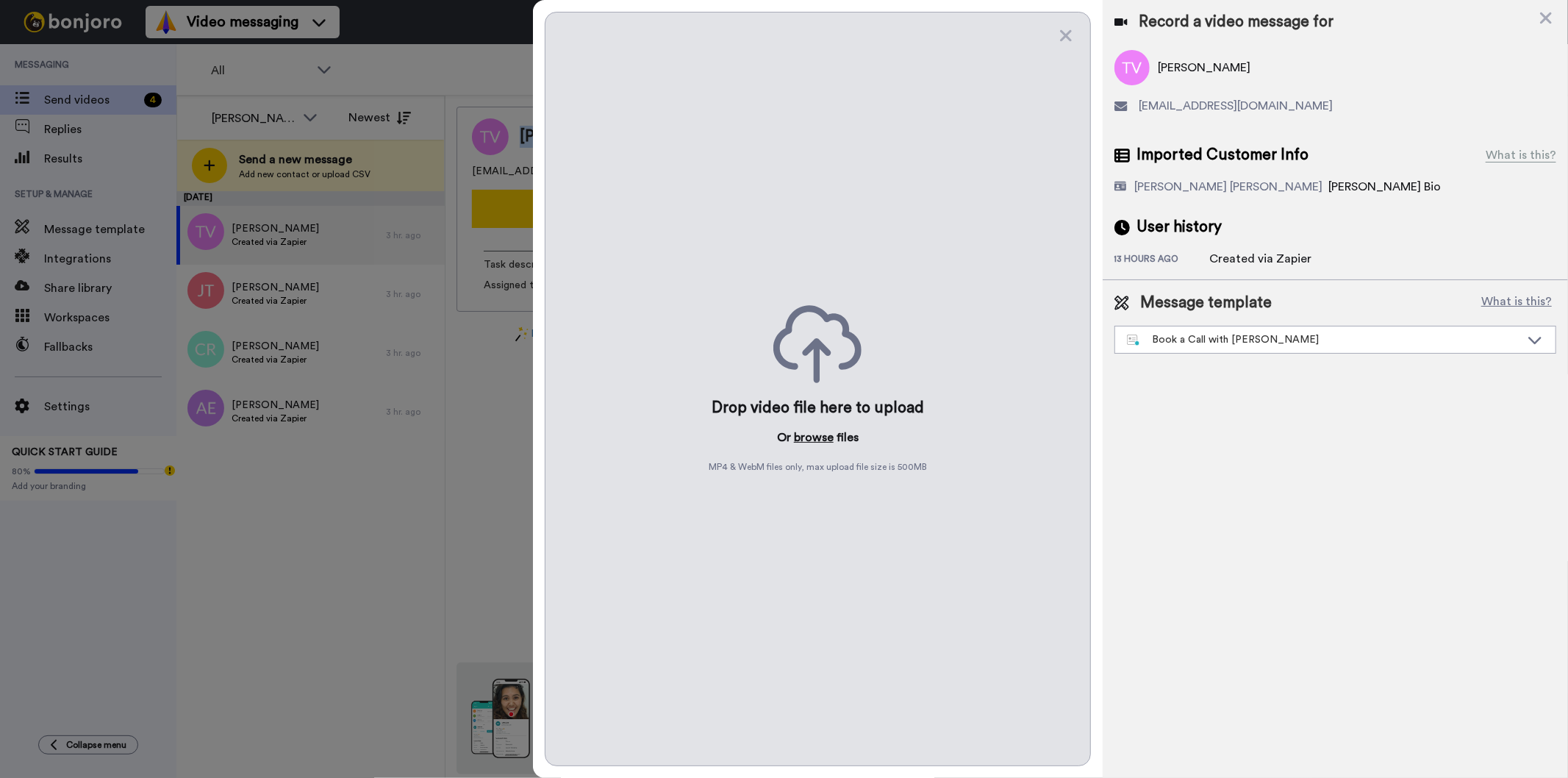
click at [821, 446] on button "browse" at bounding box center [813, 437] width 40 height 17
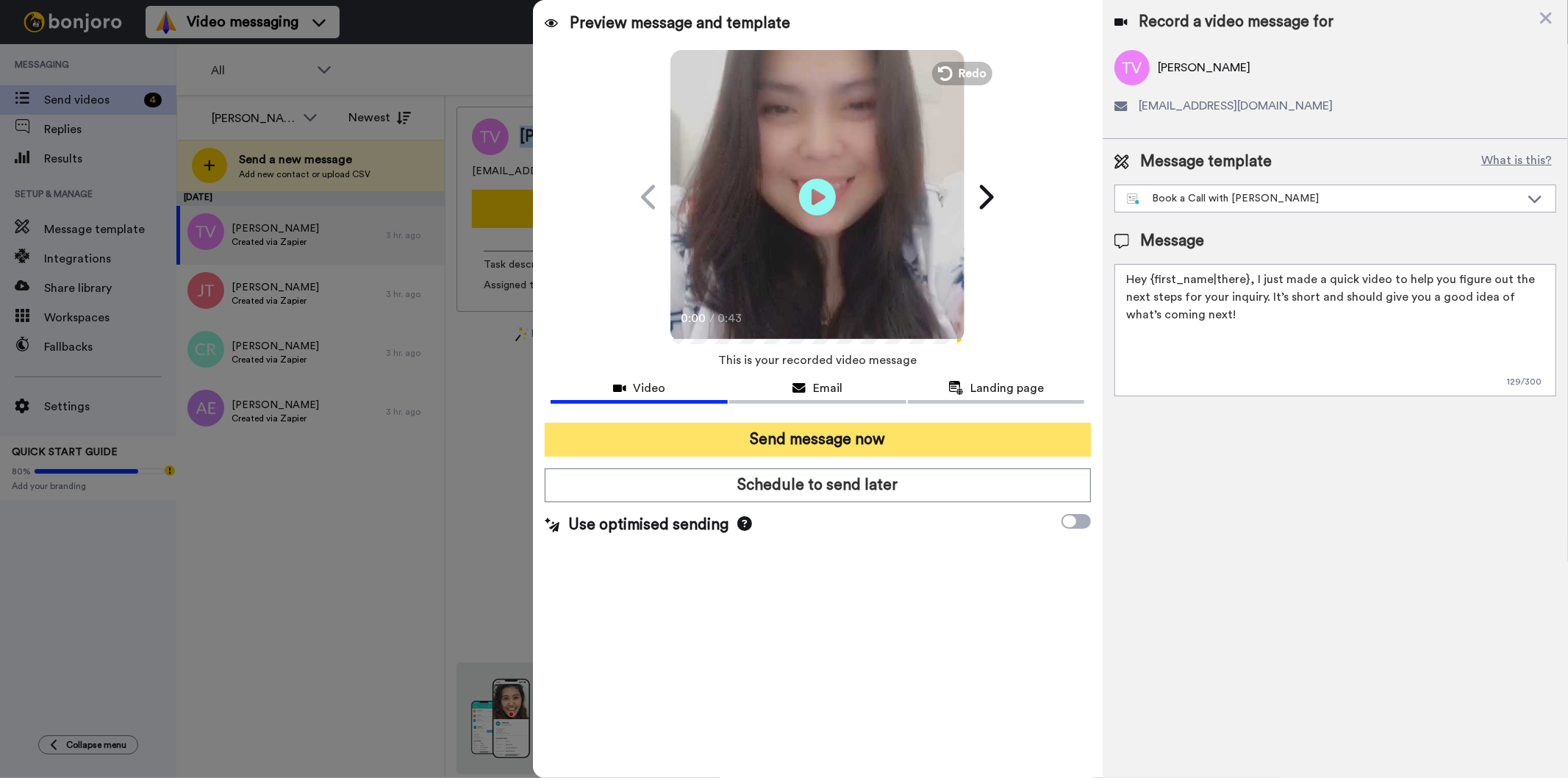
click at [809, 439] on button "Send message now" at bounding box center [818, 439] width 545 height 34
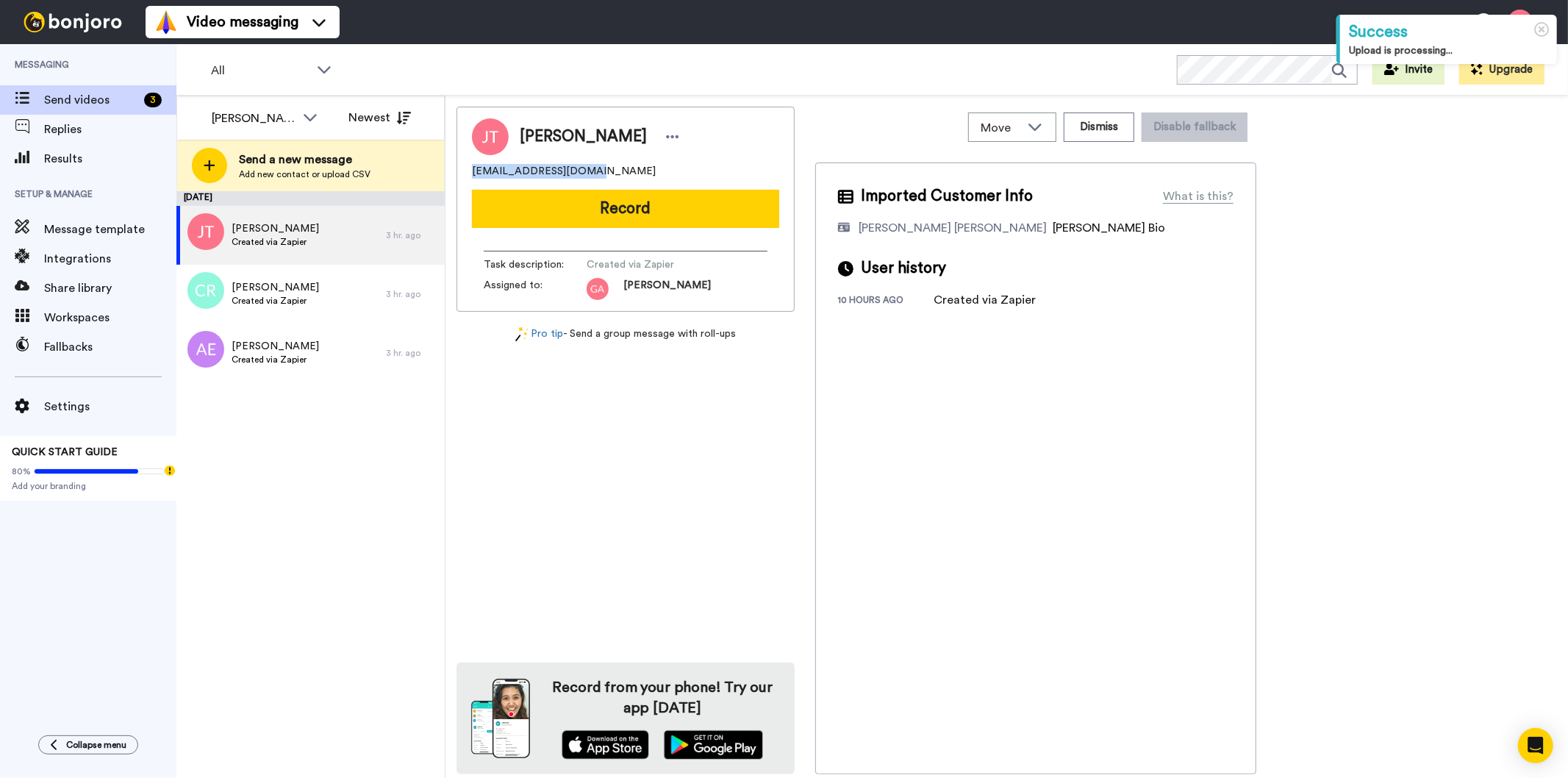
drag, startPoint x: 613, startPoint y: 167, endPoint x: 454, endPoint y: 174, distance: 159.2
click at [454, 174] on div "Move WORKSPACES View all Default Task List Other Re-engagement Writing Leads + …" at bounding box center [1006, 437] width 1122 height 683
copy span "[EMAIL_ADDRESS][DOMAIN_NAME]"
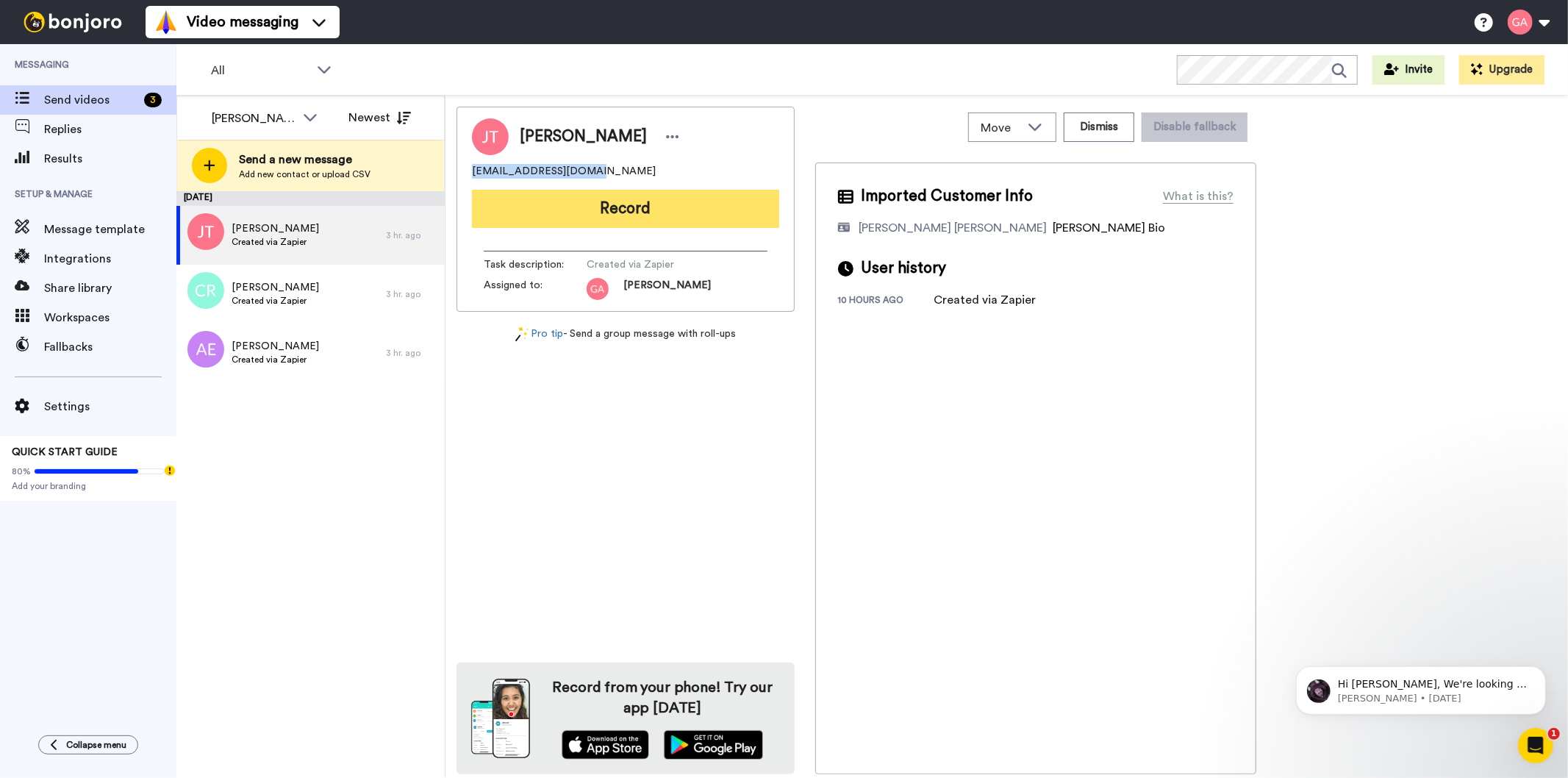
click at [634, 221] on button "Record" at bounding box center [625, 209] width 307 height 39
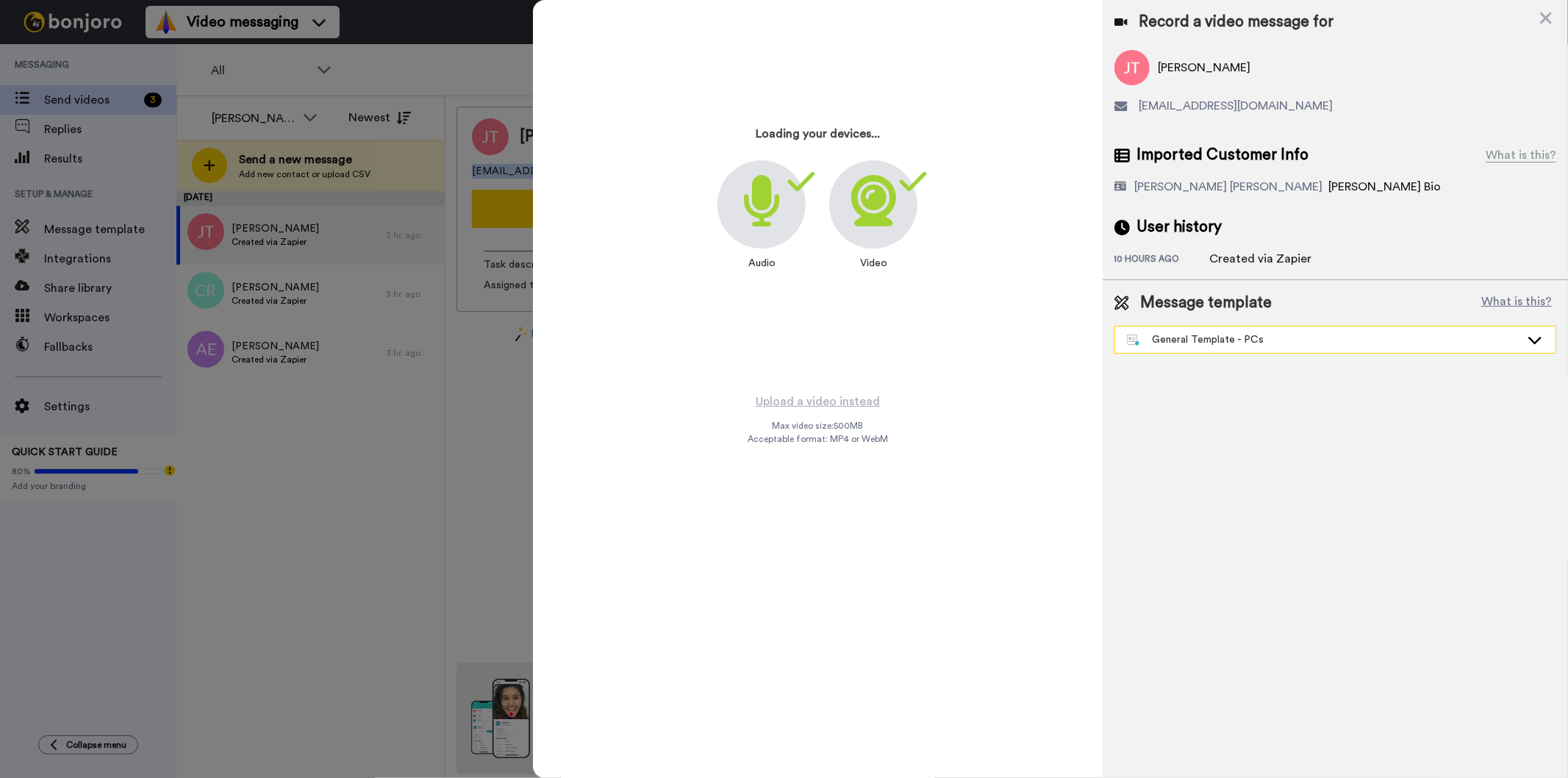
click at [1278, 340] on div "General Template - PCs" at bounding box center [1323, 339] width 393 height 14
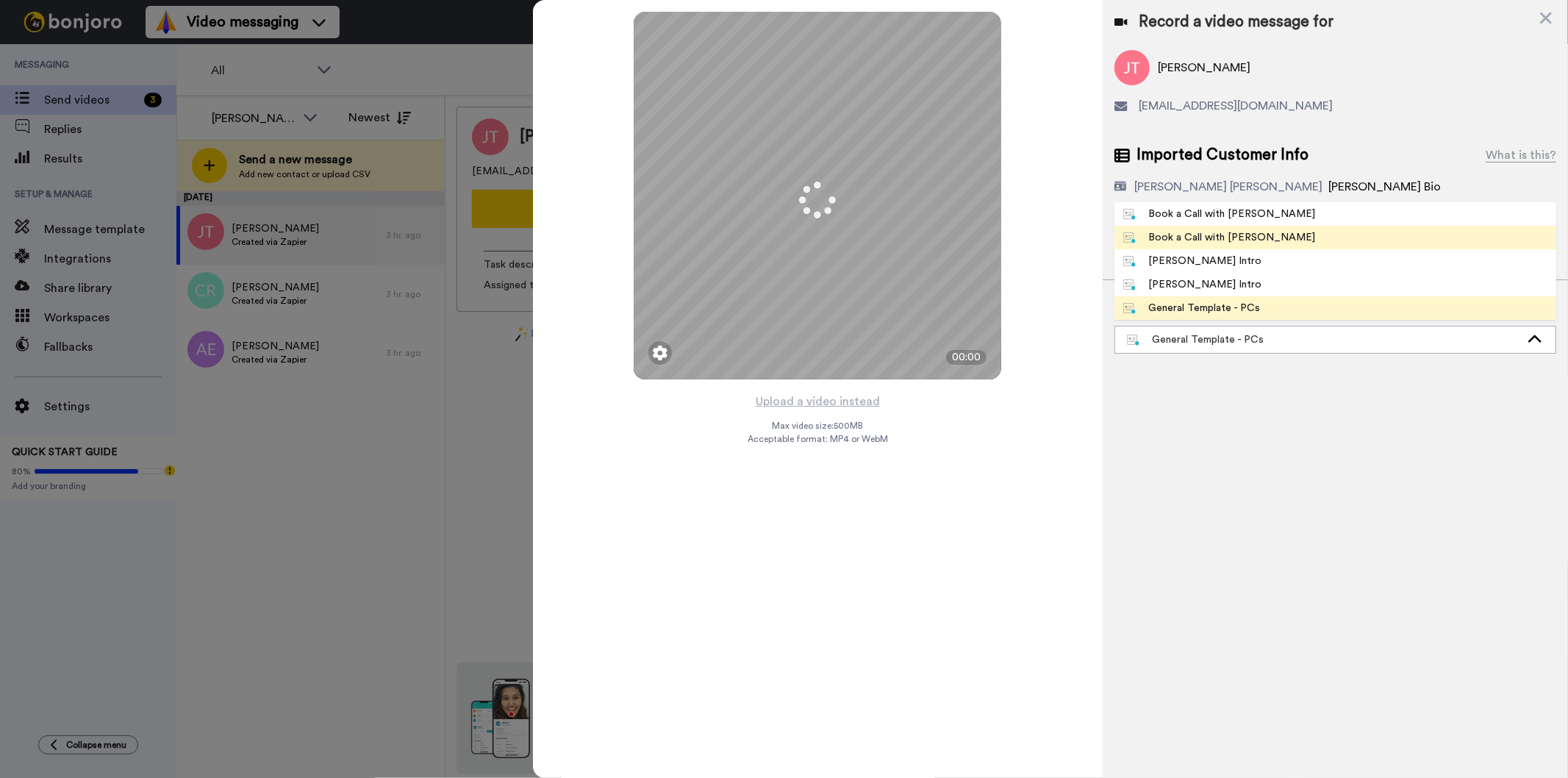
click at [1262, 233] on li "Book a Call with Gilda" at bounding box center [1335, 238] width 442 height 23
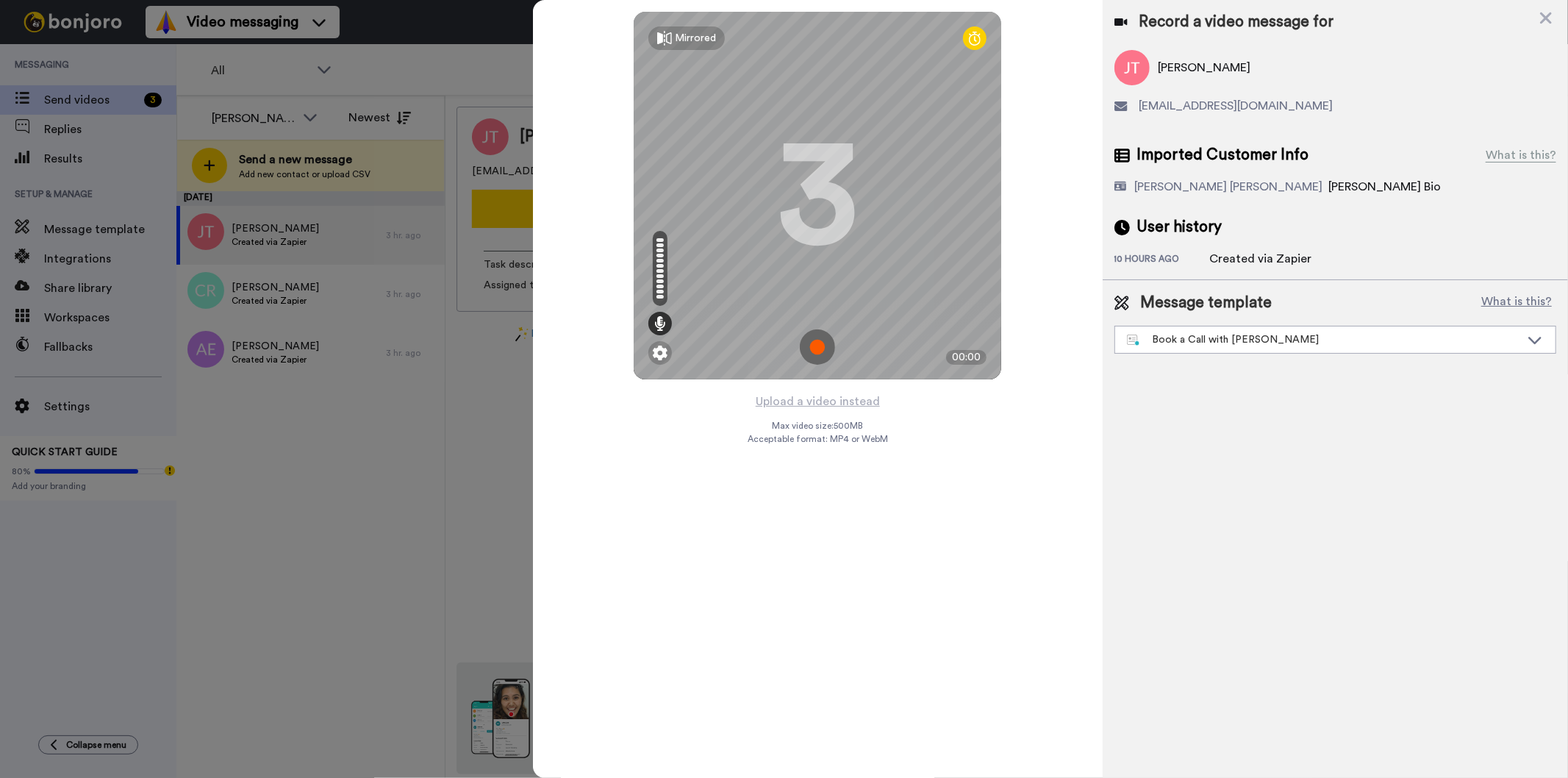
click at [854, 388] on div "Mirrored Redo 3 00:00" at bounding box center [817, 195] width 569 height 391
click at [853, 393] on button "Upload a video instead" at bounding box center [818, 401] width 133 height 19
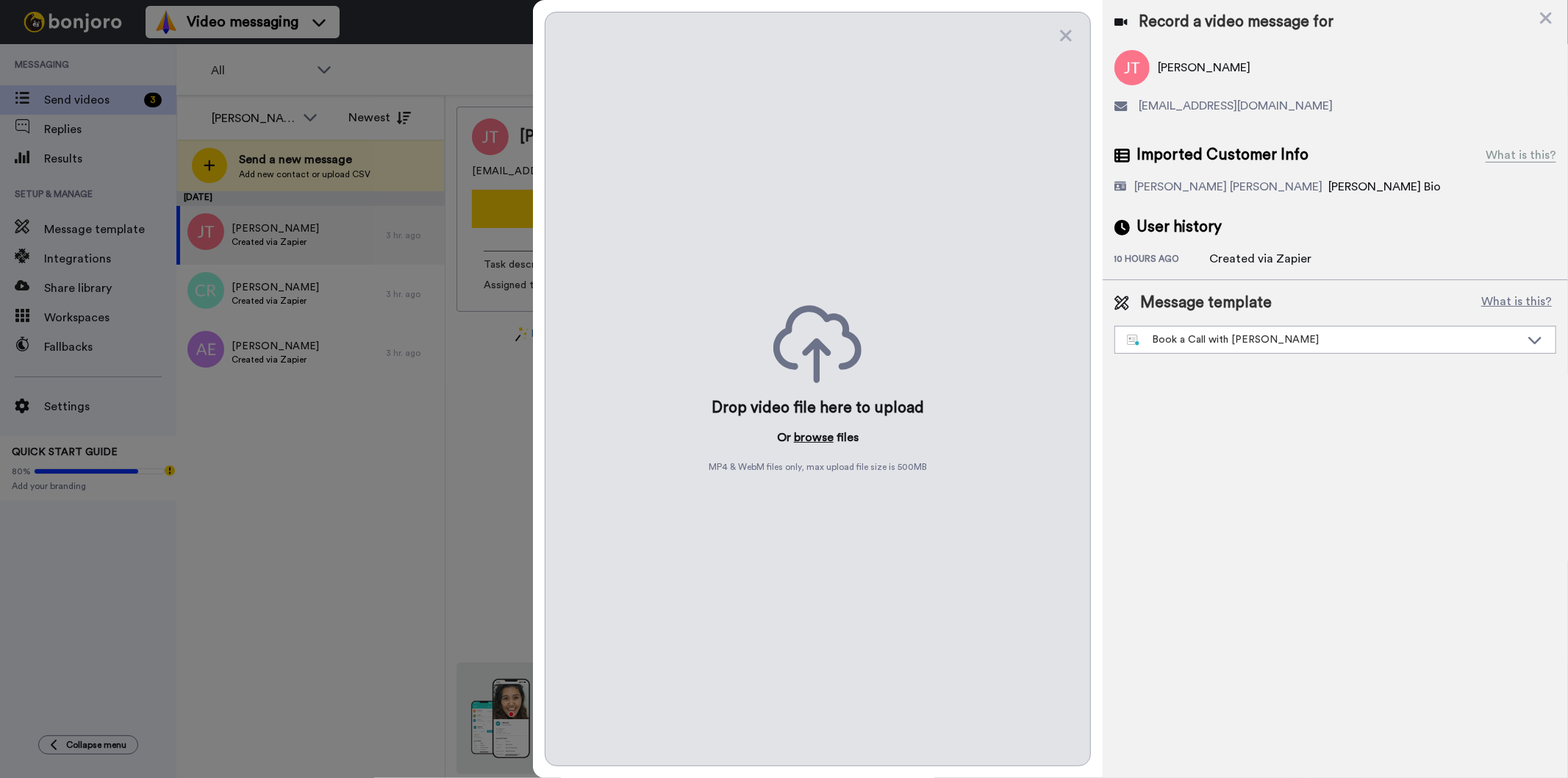
click at [817, 445] on button "browse" at bounding box center [813, 437] width 40 height 17
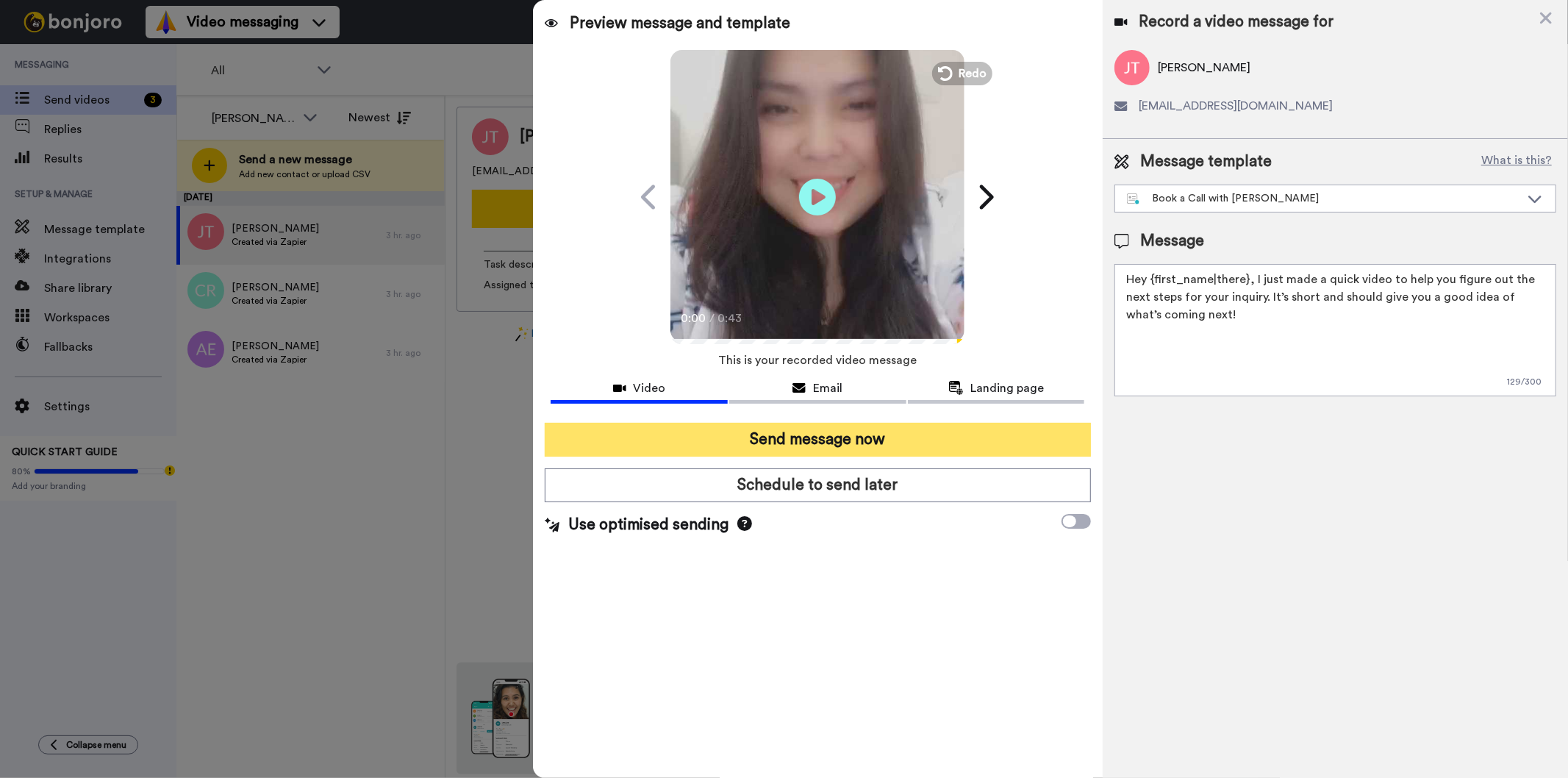
click at [785, 428] on button "Send message now" at bounding box center [818, 439] width 545 height 34
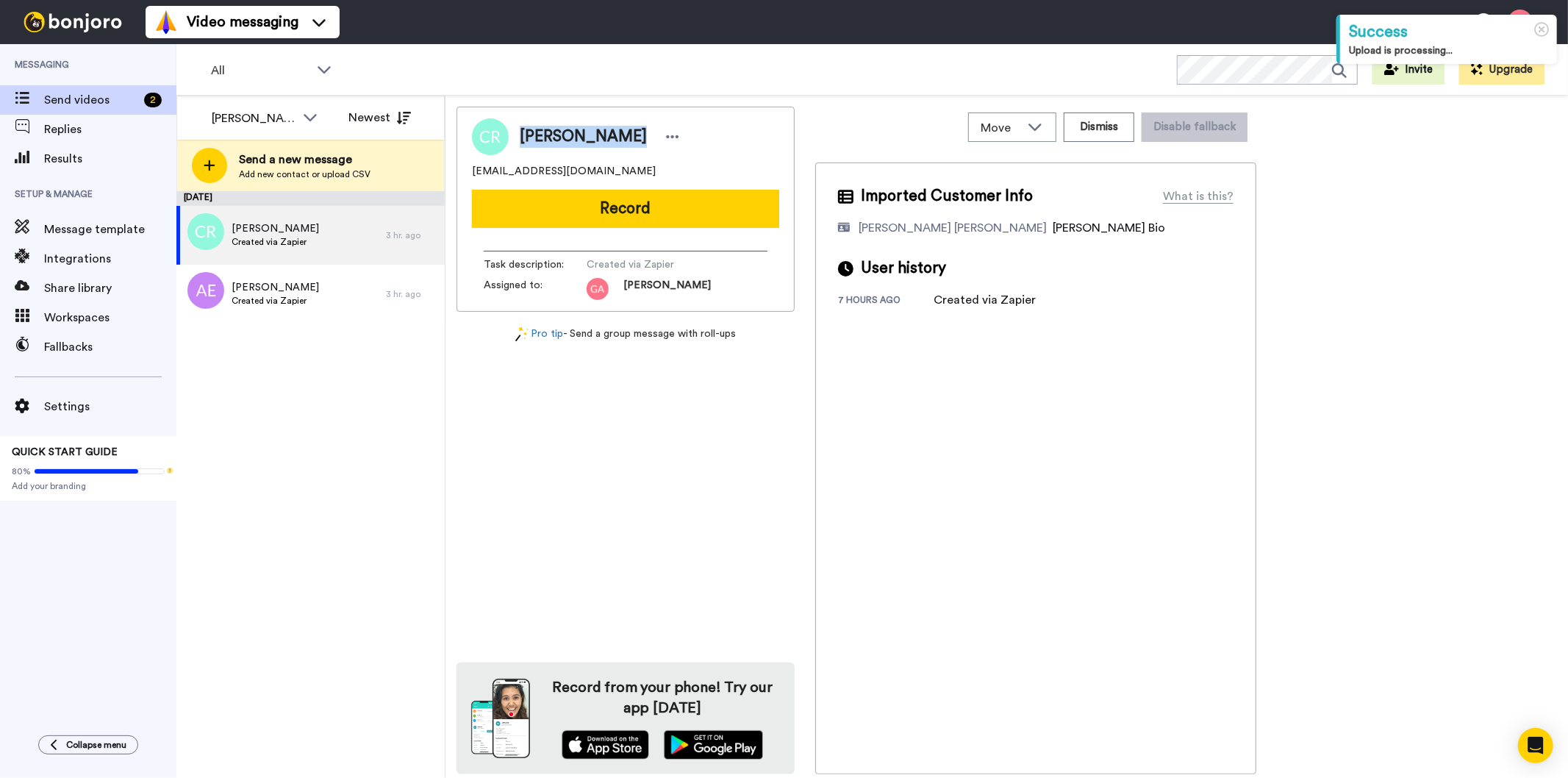
drag, startPoint x: 520, startPoint y: 133, endPoint x: 624, endPoint y: 140, distance: 104.2
click at [624, 140] on span "[PERSON_NAME]" at bounding box center [584, 136] width 128 height 22
copy span "[PERSON_NAME]"
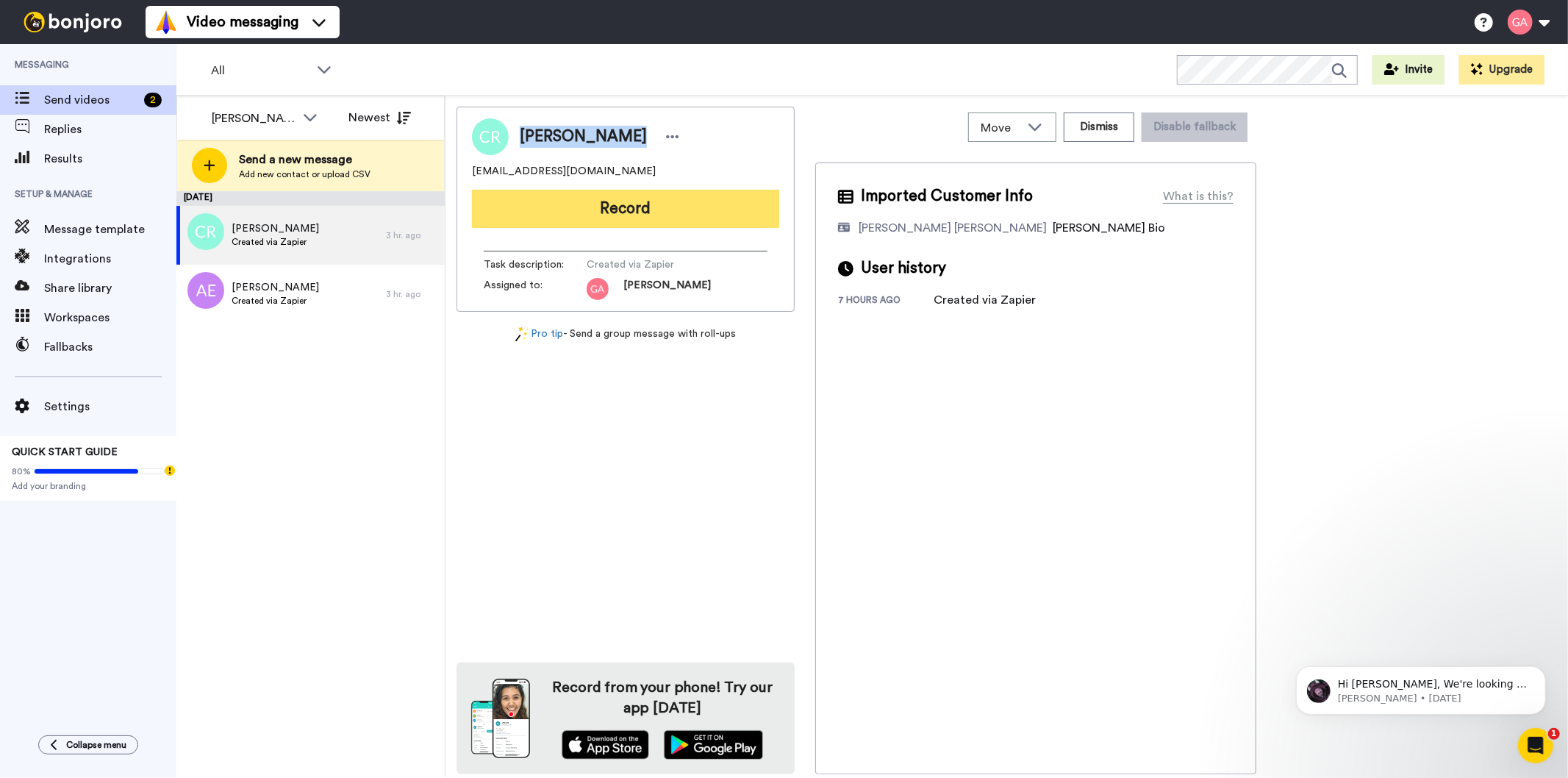
click at [720, 216] on button "Record" at bounding box center [625, 209] width 307 height 39
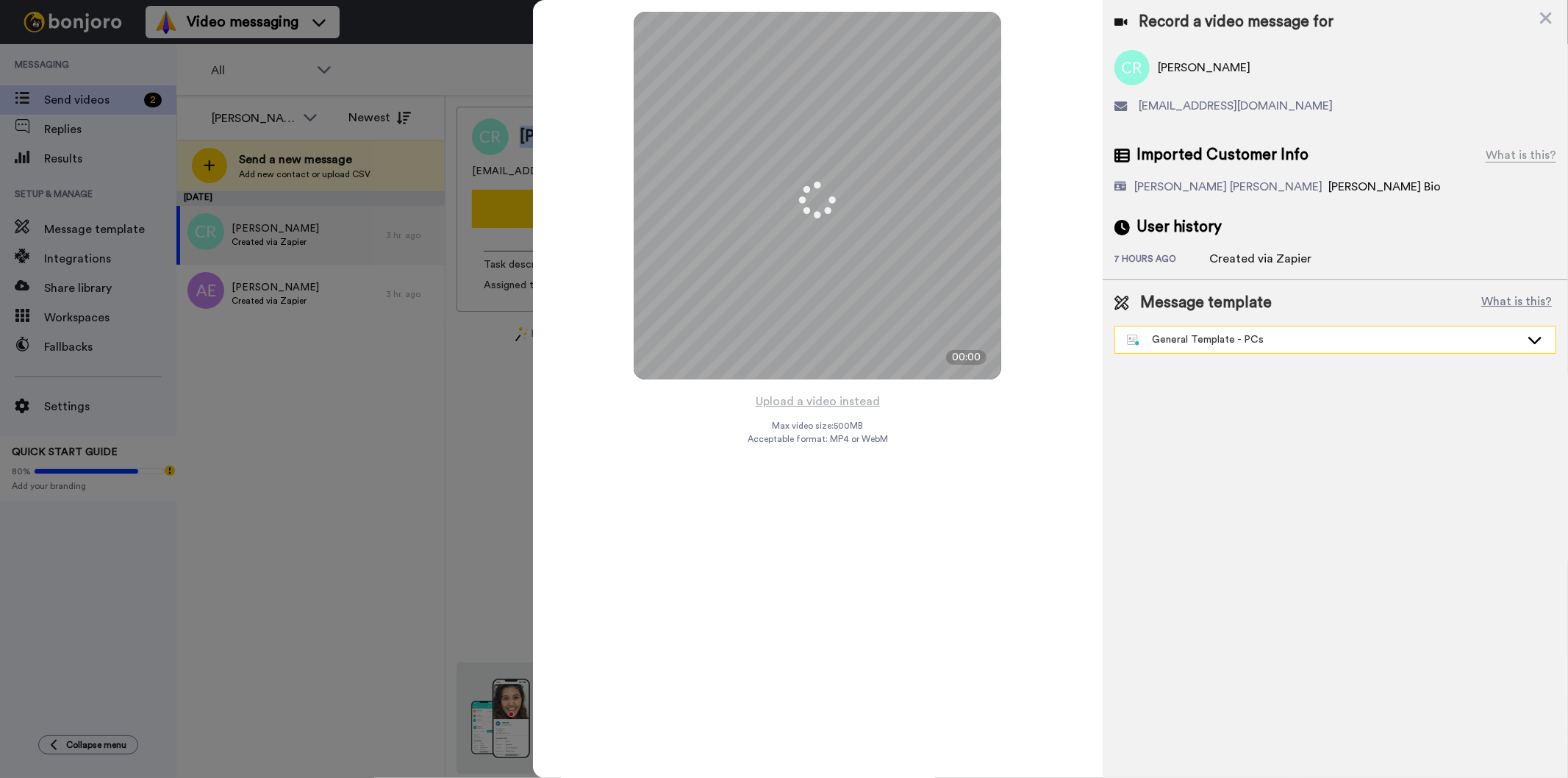
click at [1341, 342] on div "General Template - PCs" at bounding box center [1323, 339] width 393 height 14
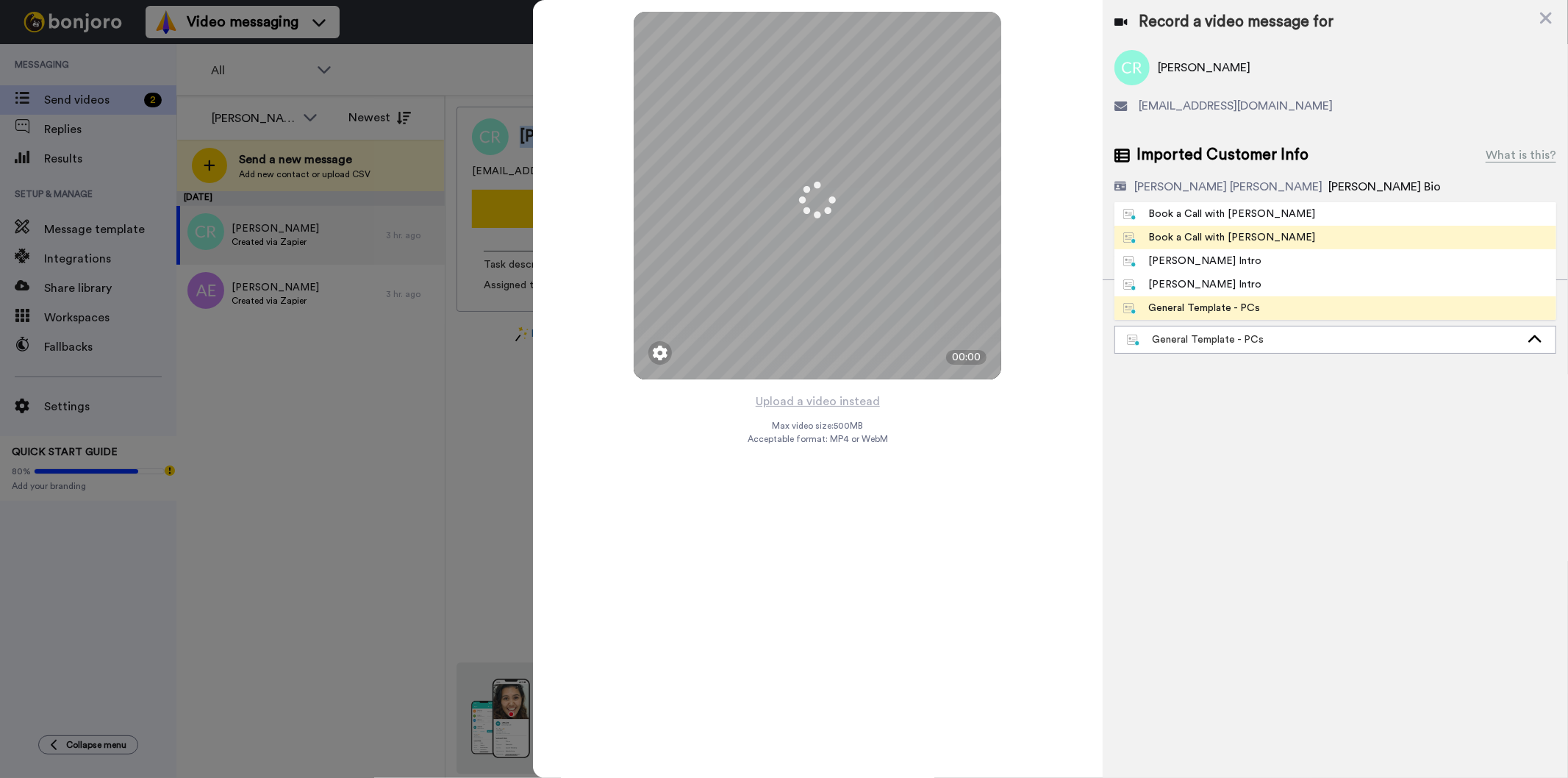
click at [1310, 239] on li "Book a Call with Gilda" at bounding box center [1335, 238] width 442 height 23
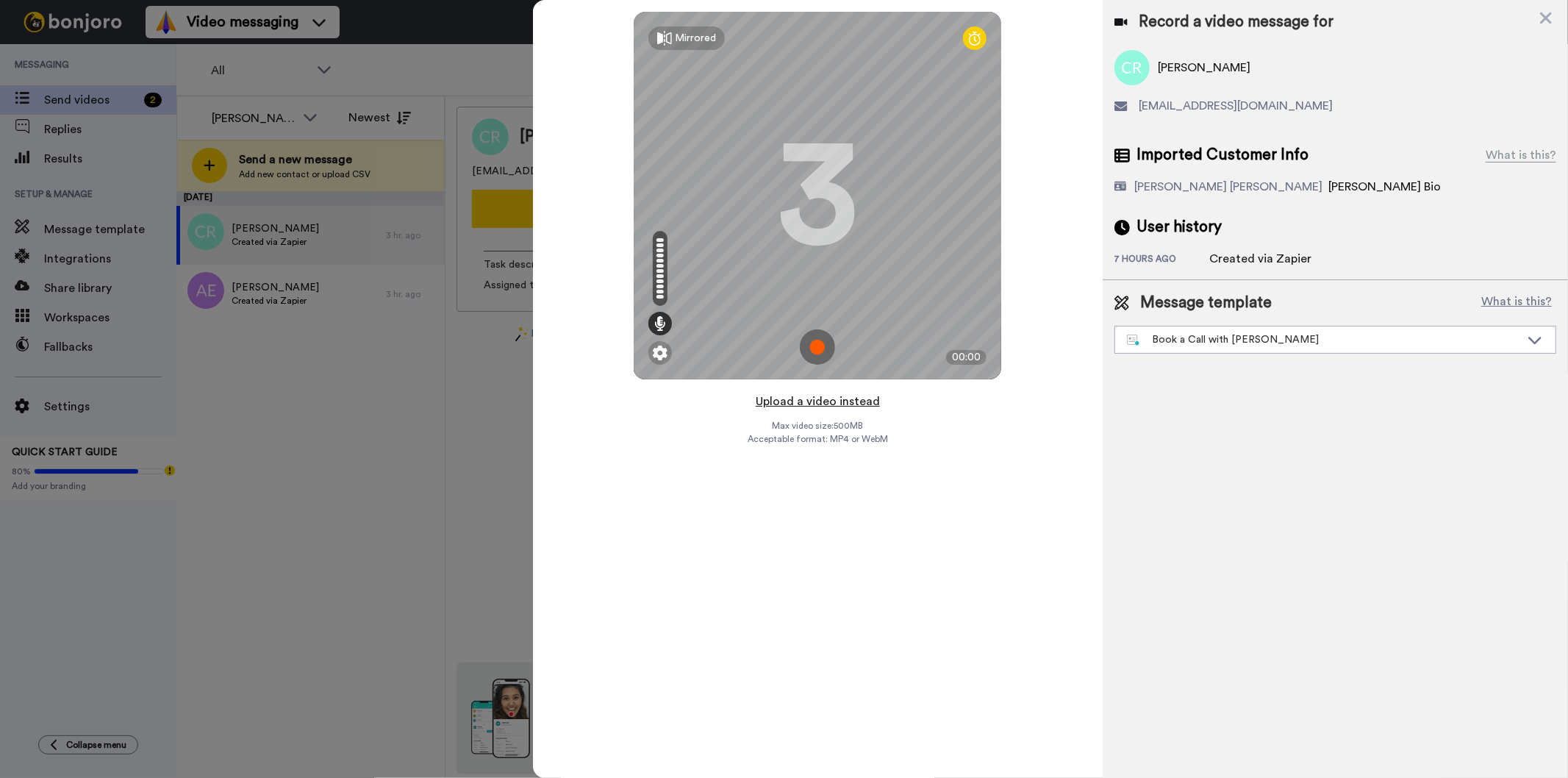
click at [798, 398] on button "Upload a video instead" at bounding box center [818, 401] width 133 height 19
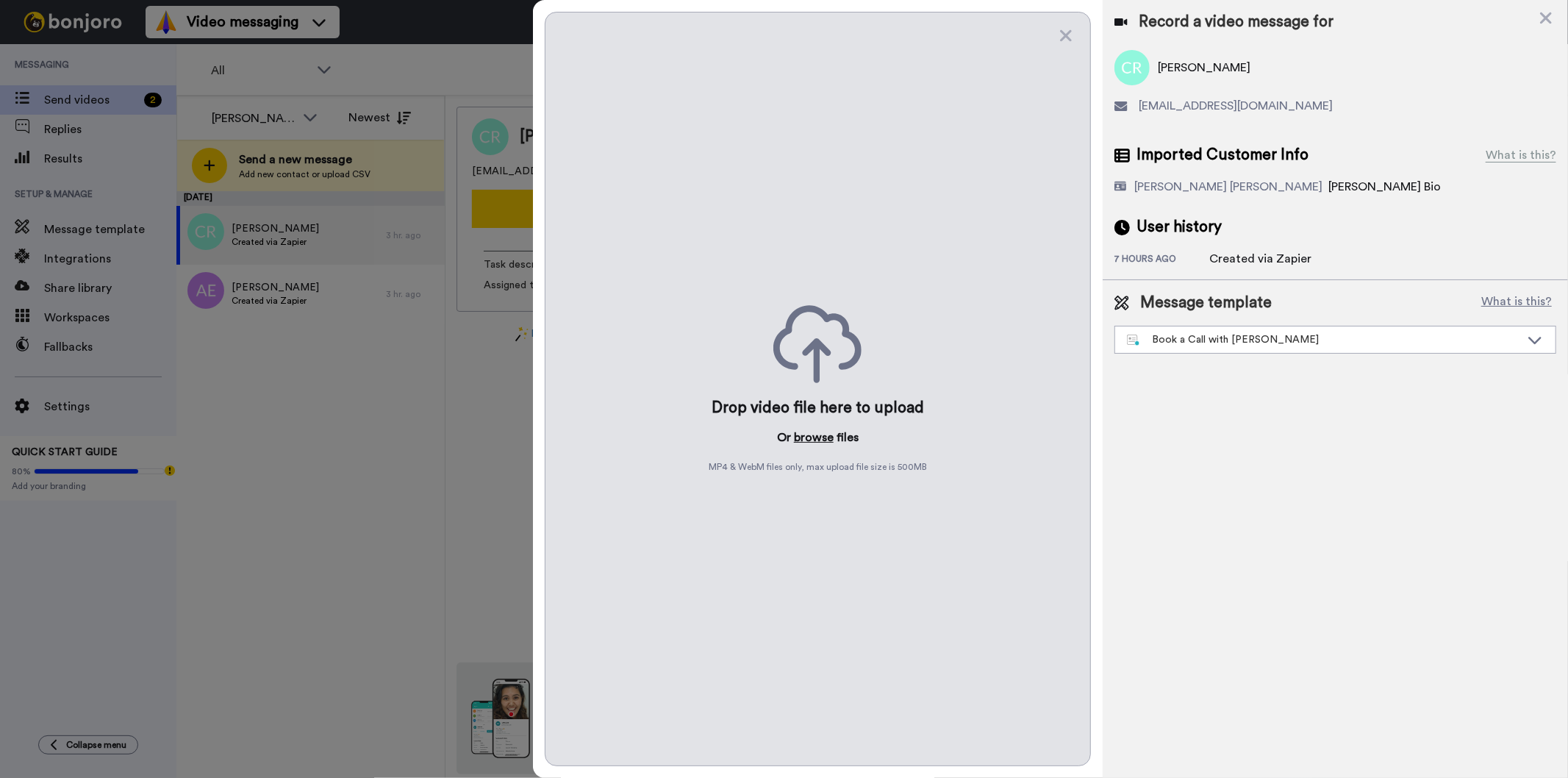
click at [805, 437] on button "browse" at bounding box center [813, 437] width 40 height 17
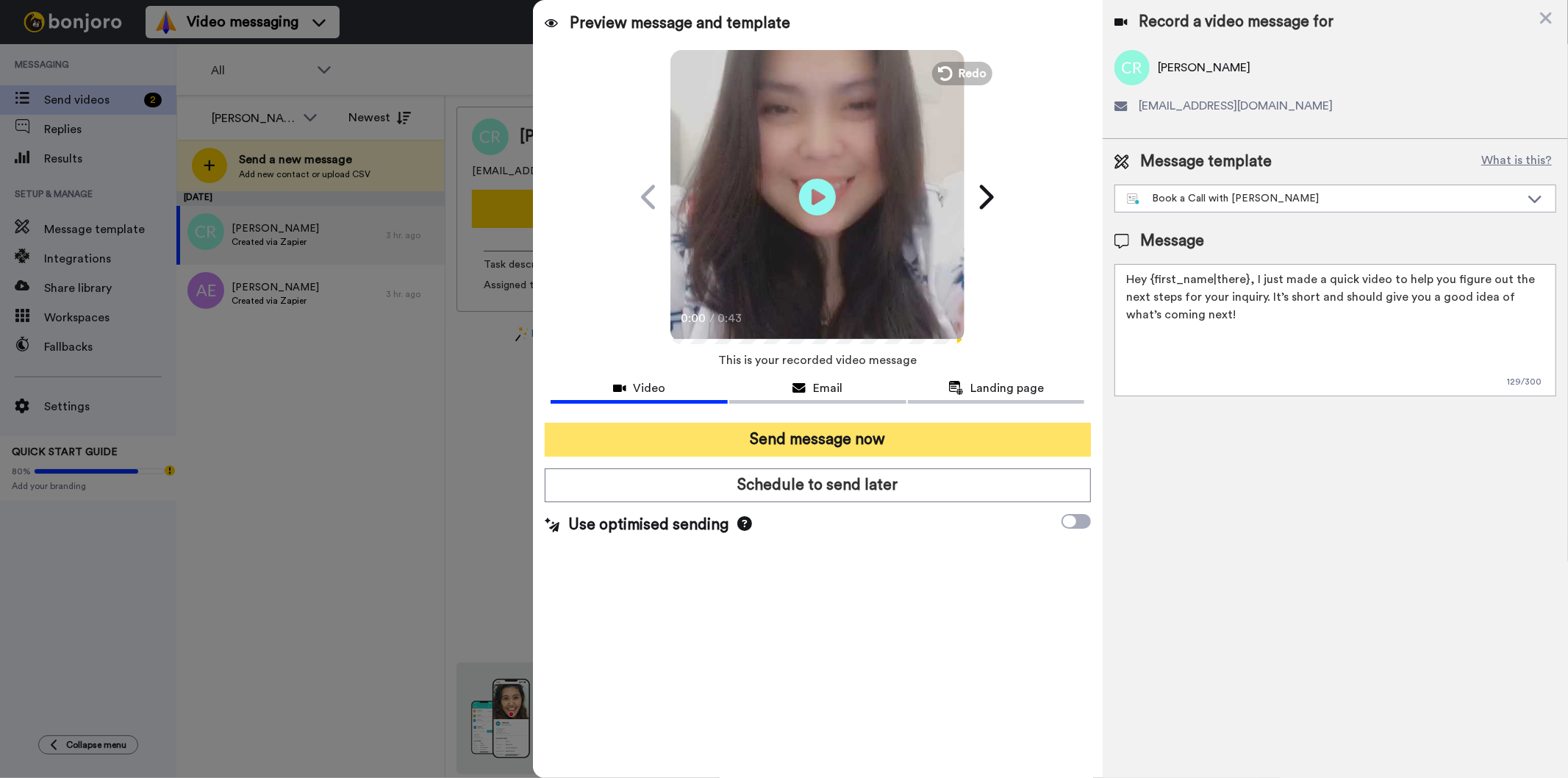
click at [834, 426] on button "Send message now" at bounding box center [818, 439] width 545 height 34
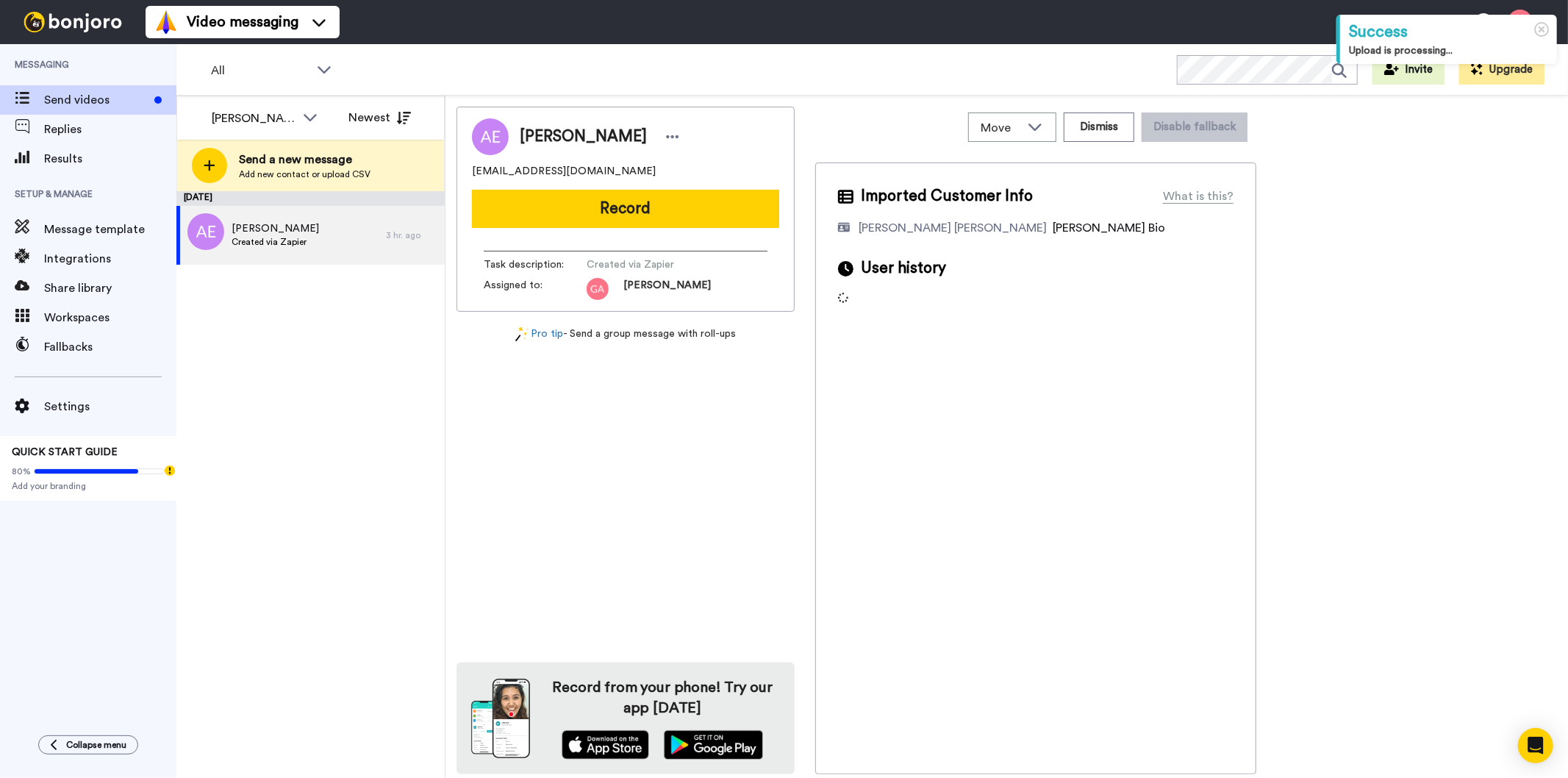
click at [595, 128] on span "Amy Erickson" at bounding box center [584, 136] width 128 height 22
copy div "Amy Erickson"
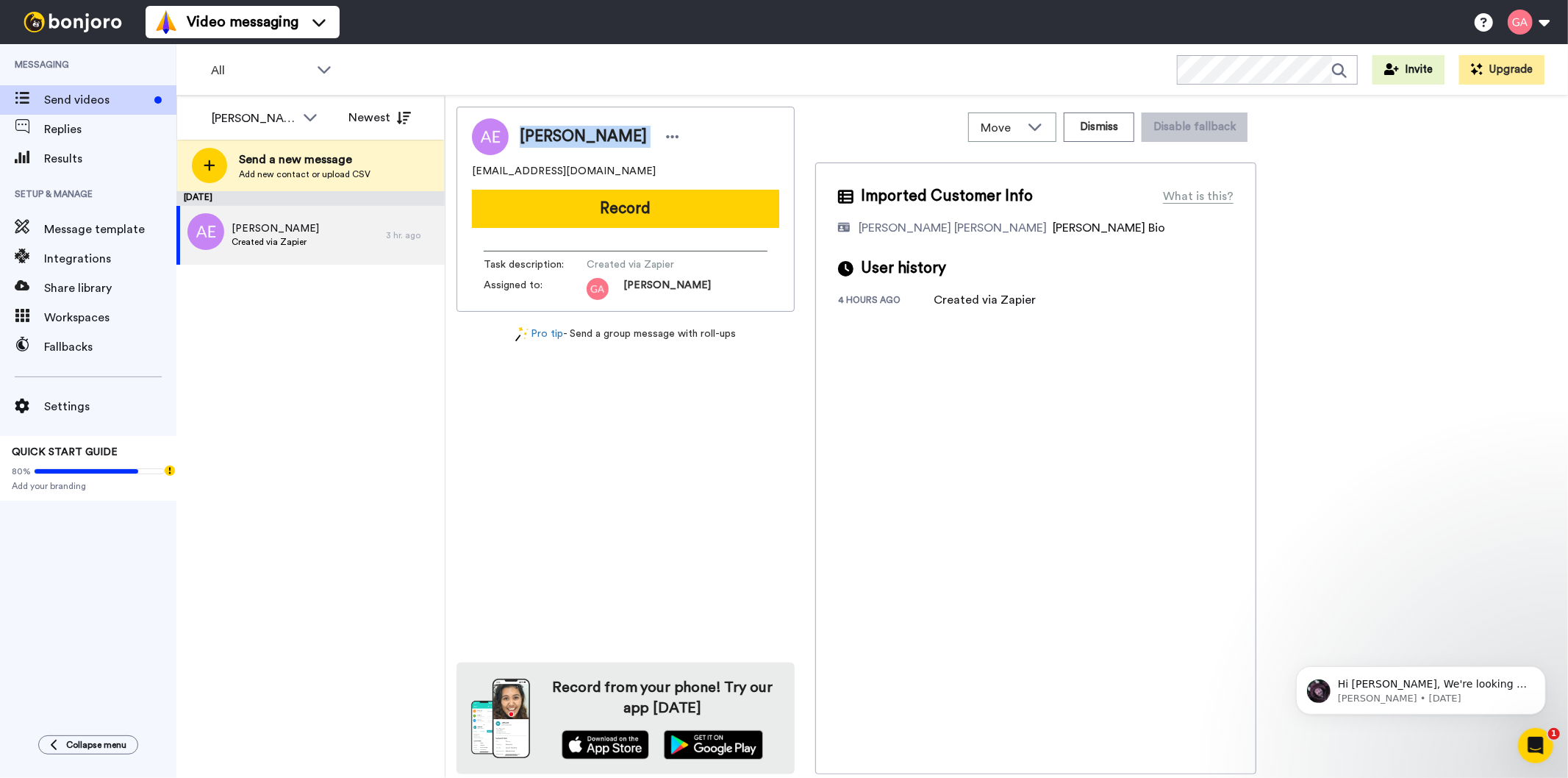
copy div "Amy Erickson"
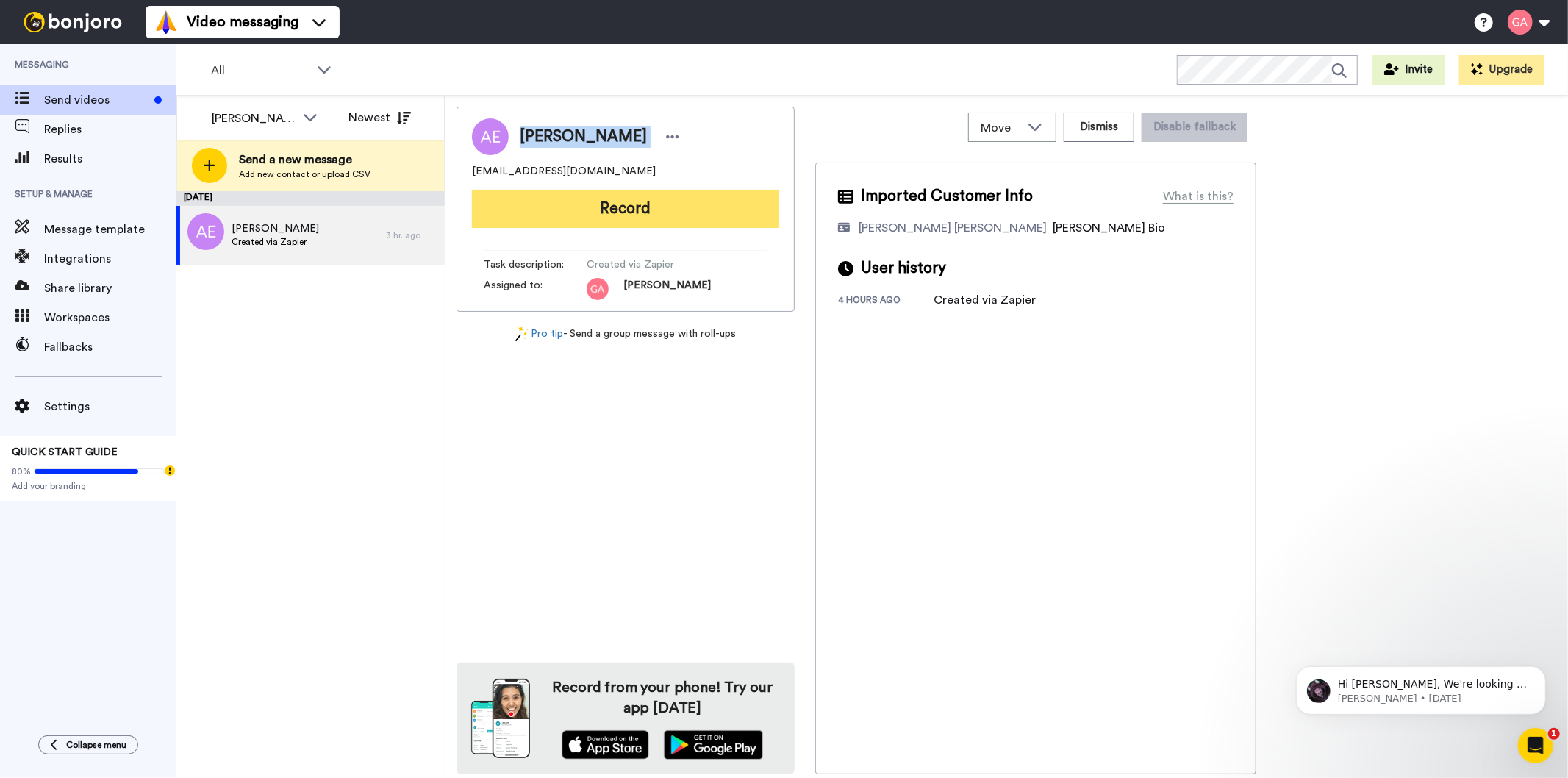
click at [652, 196] on button "Record" at bounding box center [625, 209] width 307 height 39
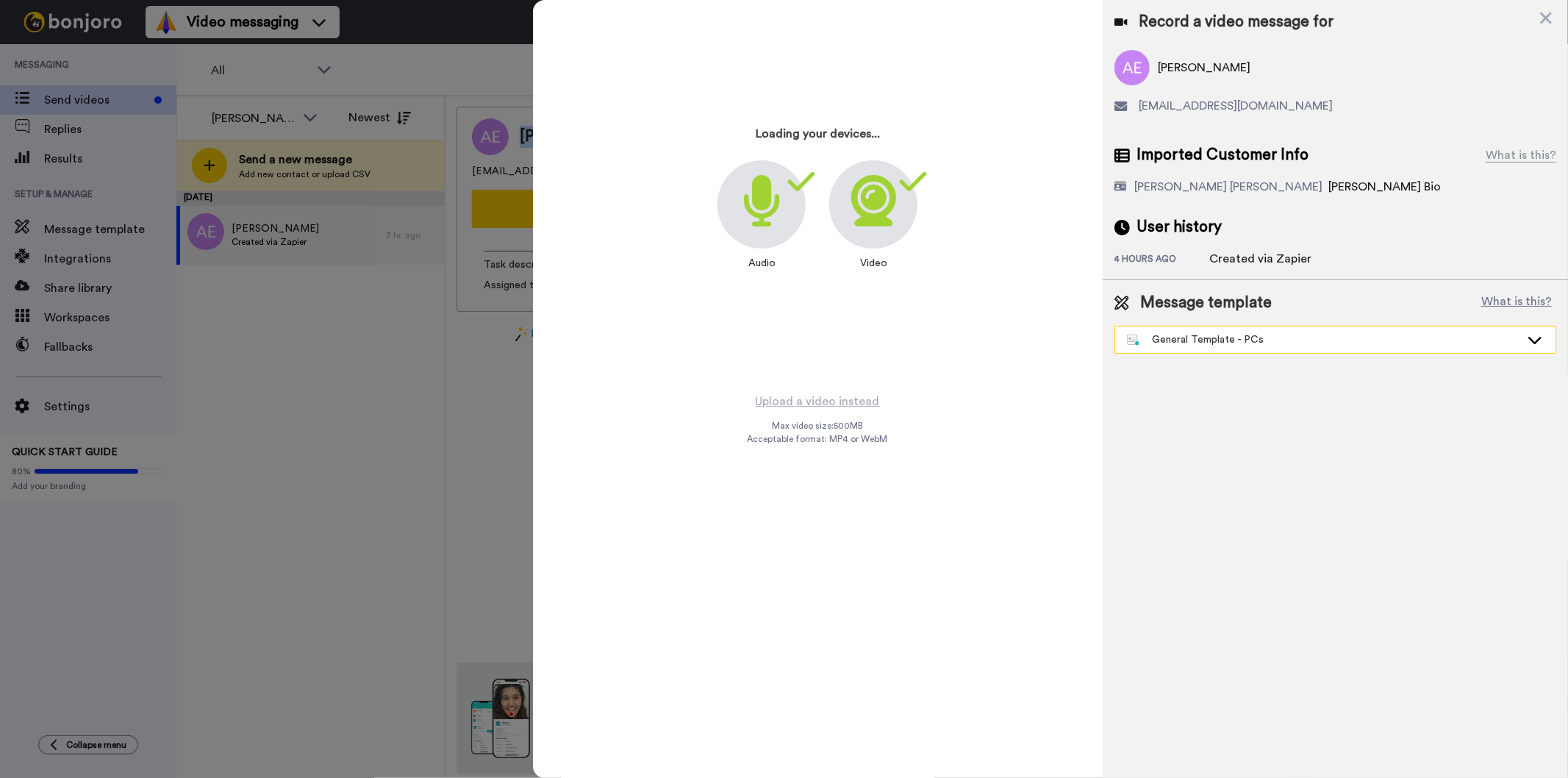
click at [1281, 339] on div "General Template - PCs" at bounding box center [1323, 339] width 393 height 14
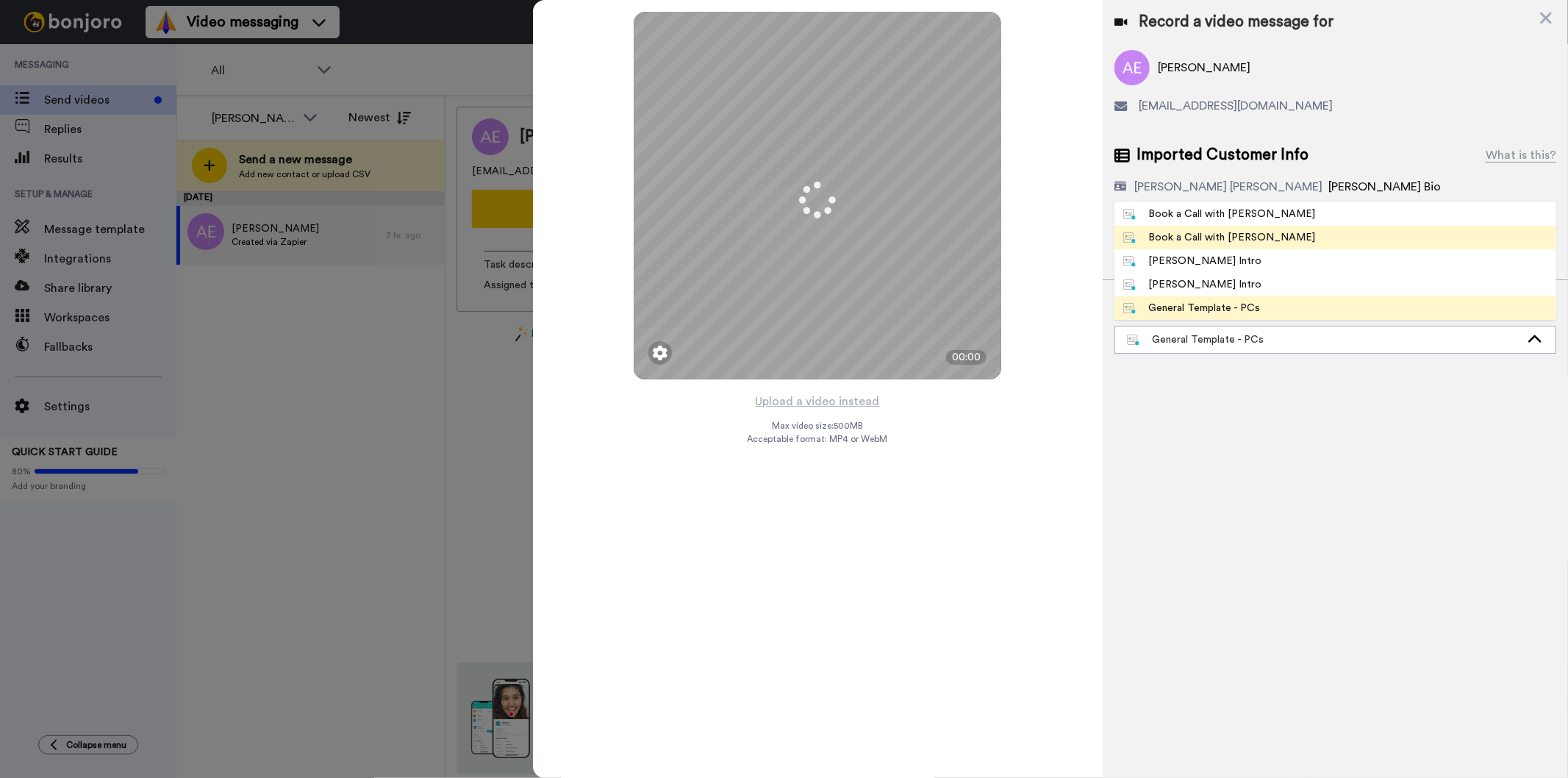
click at [1294, 232] on li "Book a Call with Gilda" at bounding box center [1335, 238] width 442 height 23
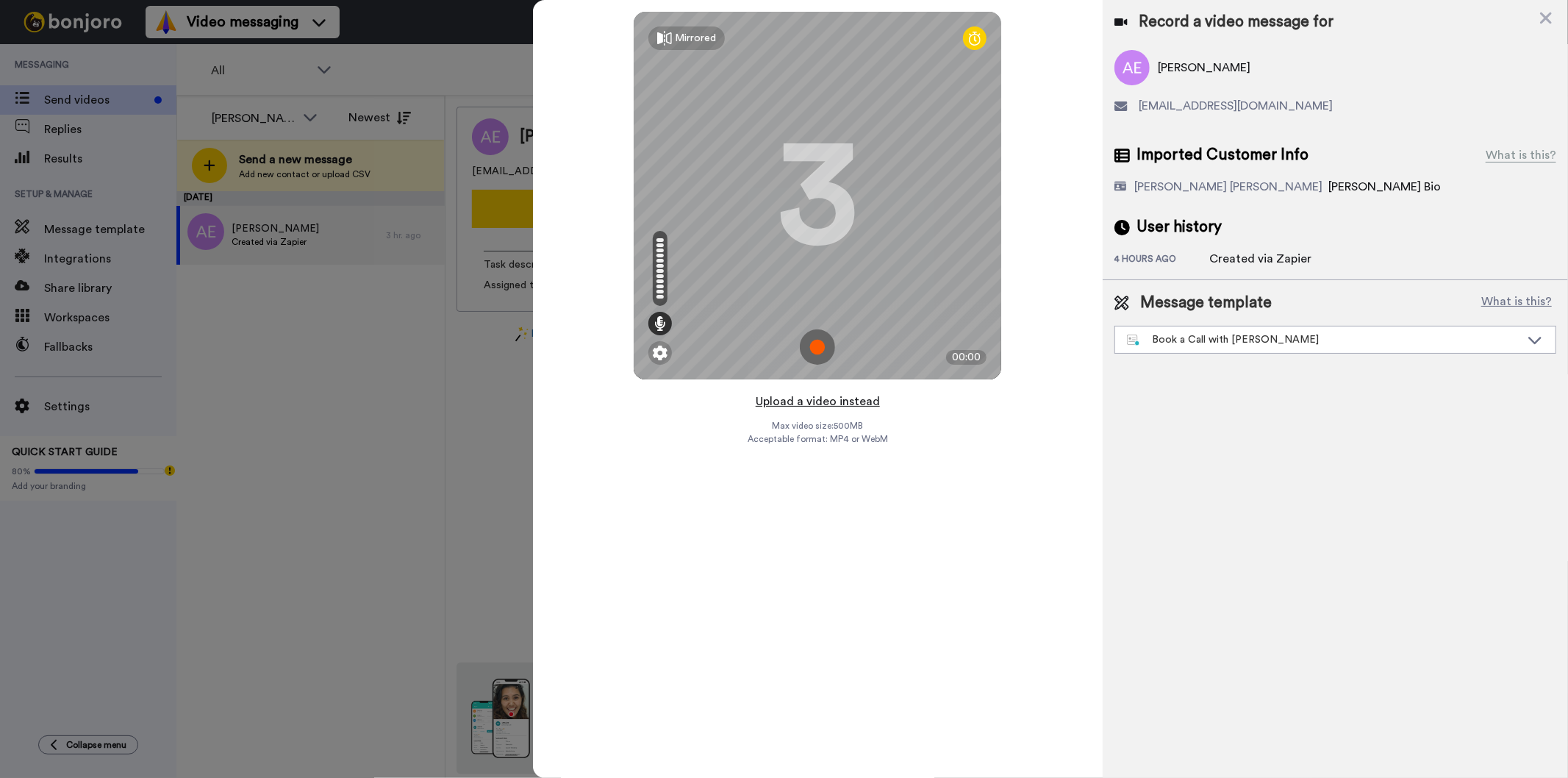
click at [831, 405] on button "Upload a video instead" at bounding box center [818, 401] width 133 height 19
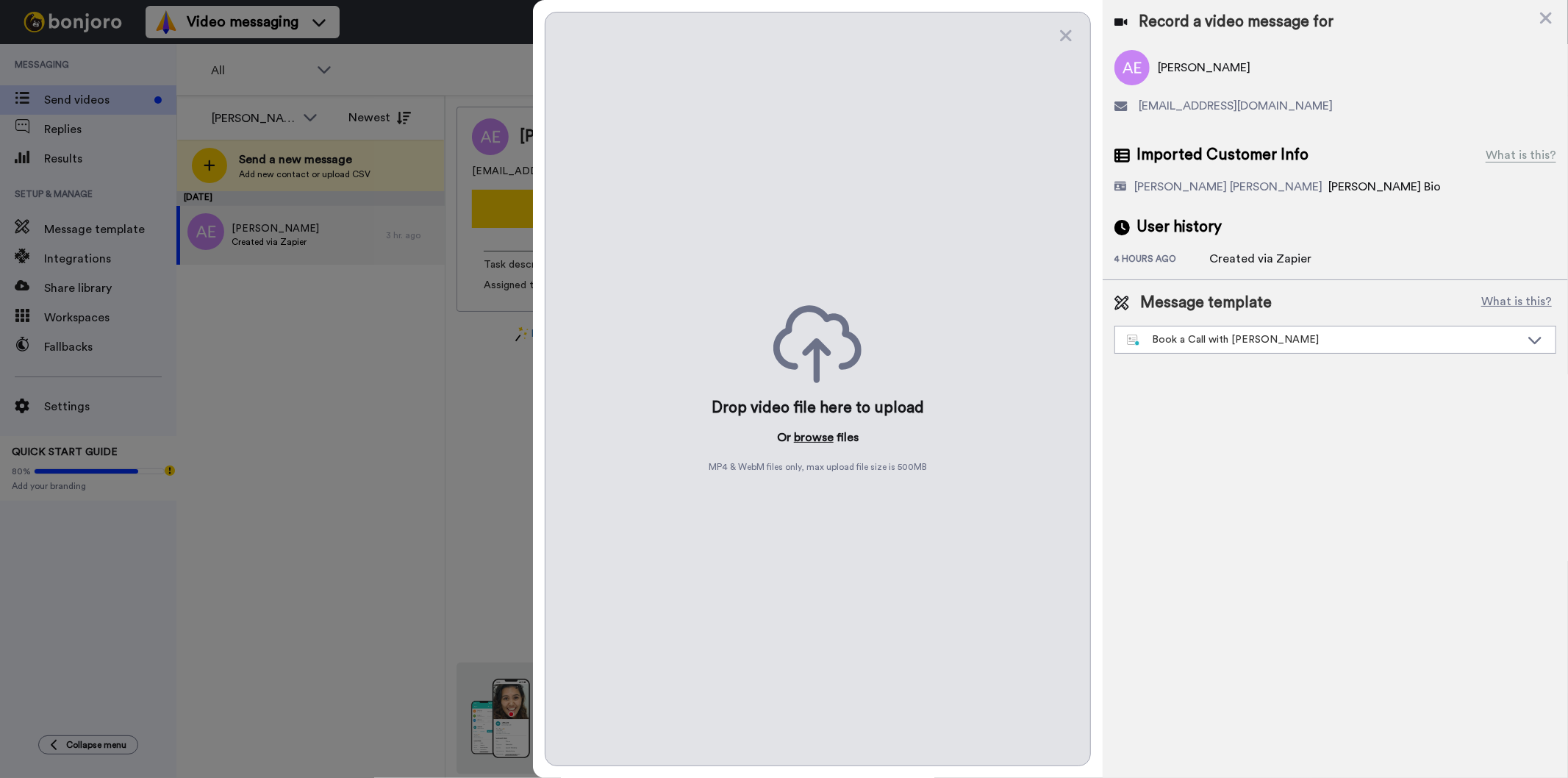
click at [831, 443] on button "browse" at bounding box center [813, 437] width 40 height 17
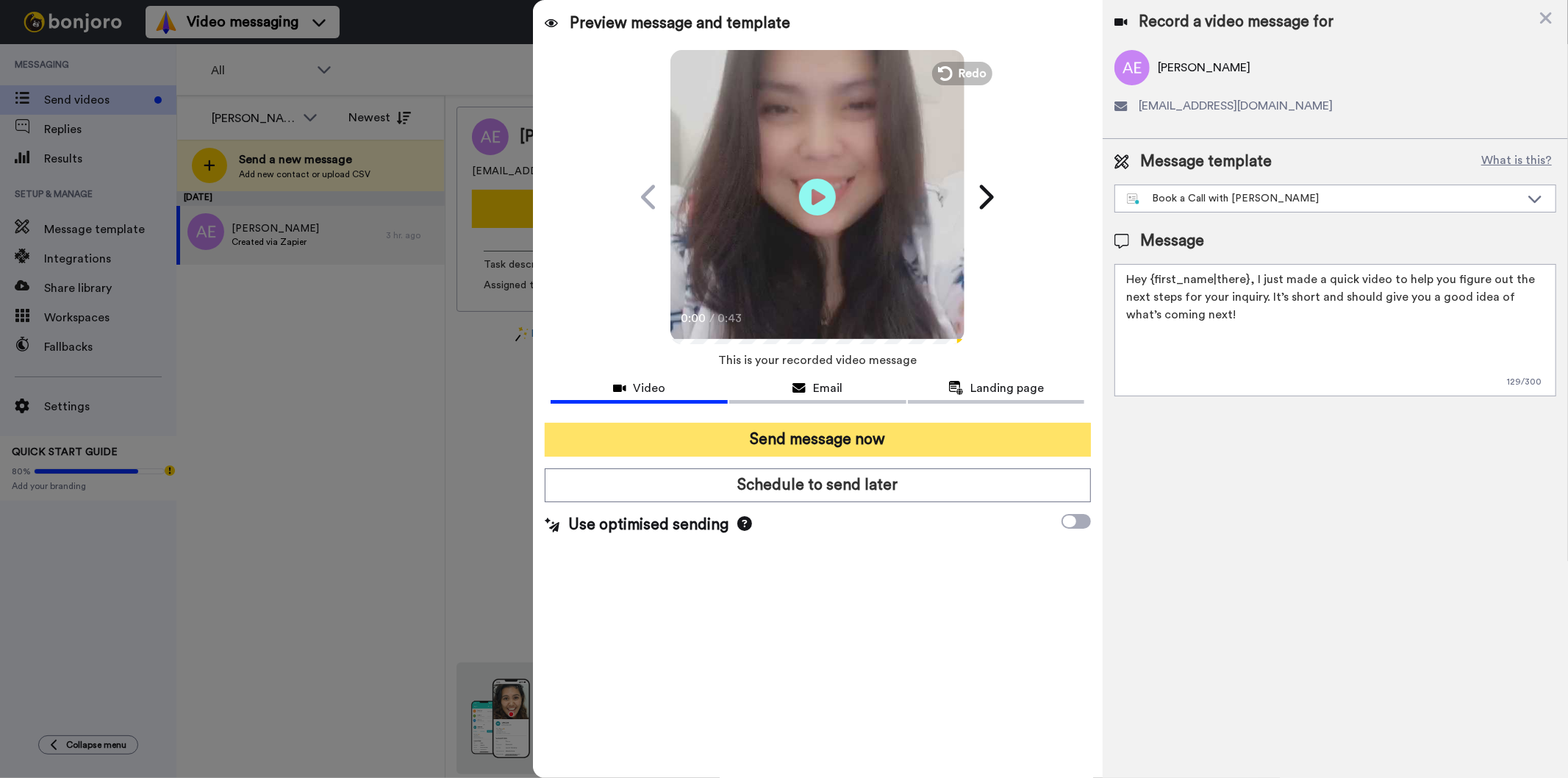
click at [814, 431] on button "Send message now" at bounding box center [818, 439] width 545 height 34
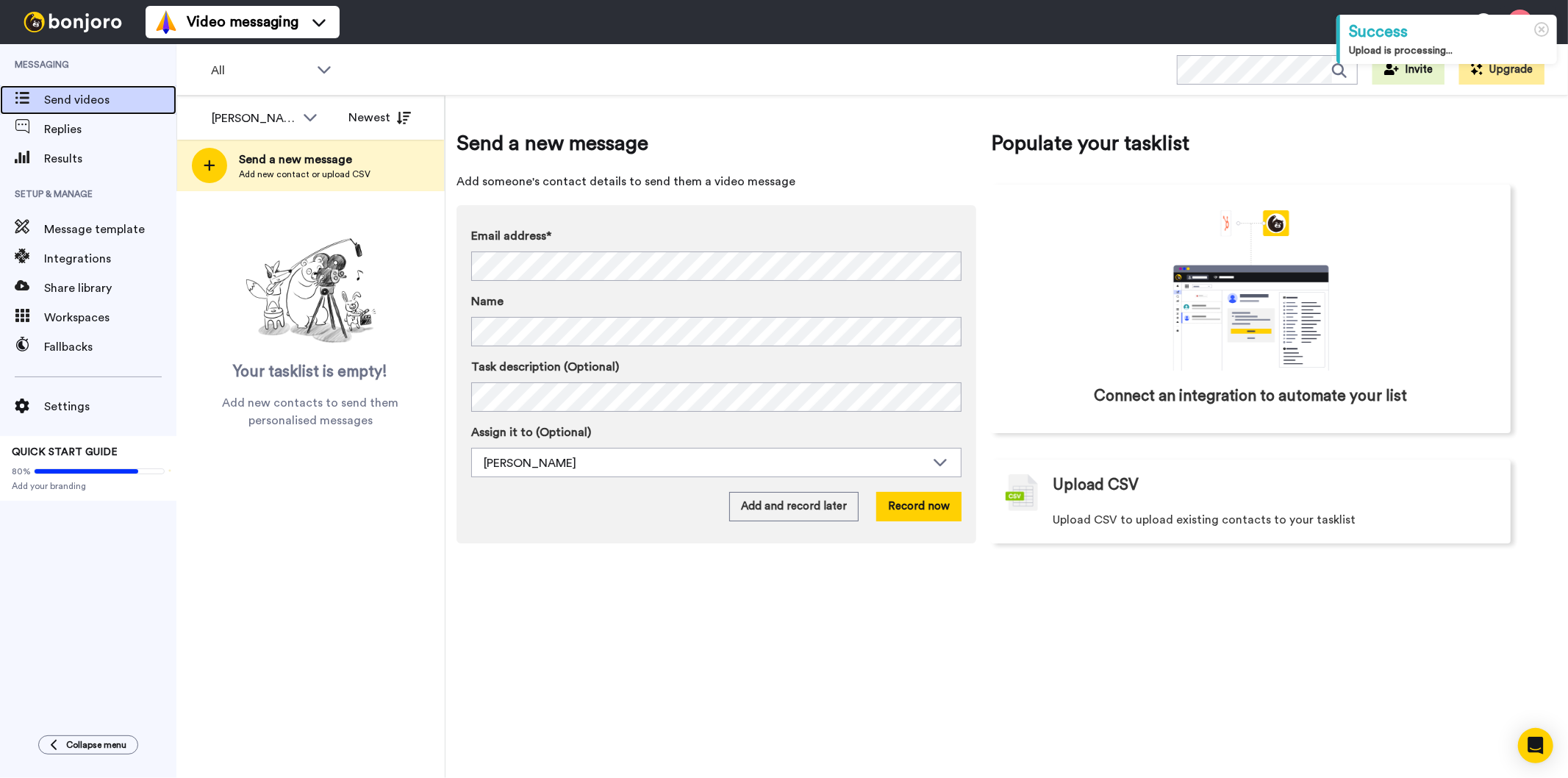
click at [94, 93] on span "Send videos" at bounding box center [110, 100] width 132 height 17
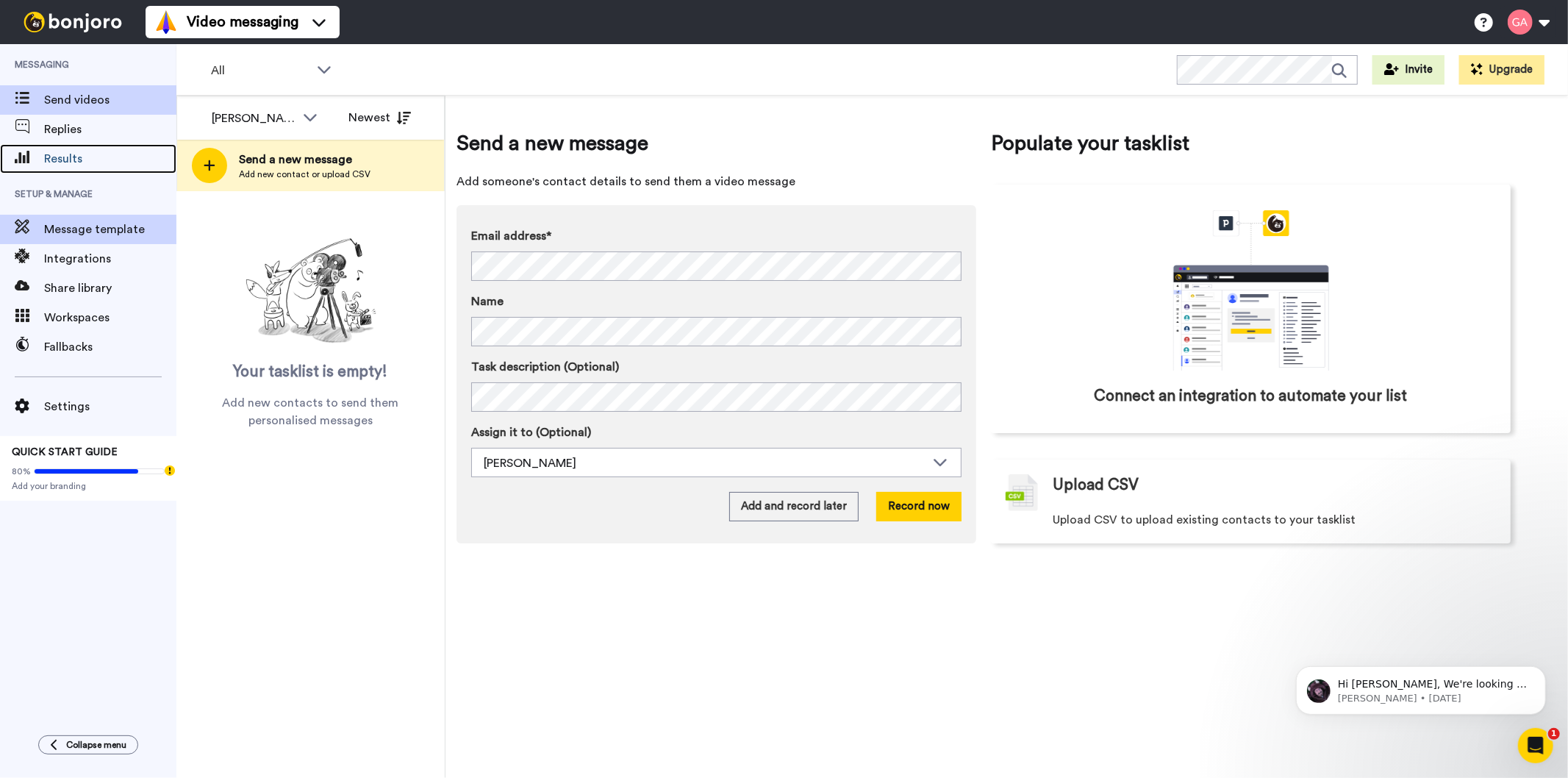
drag, startPoint x: 76, startPoint y: 158, endPoint x: 60, endPoint y: 214, distance: 58.2
click at [75, 158] on span "Results" at bounding box center [110, 158] width 132 height 17
